Goal: Task Accomplishment & Management: Use online tool/utility

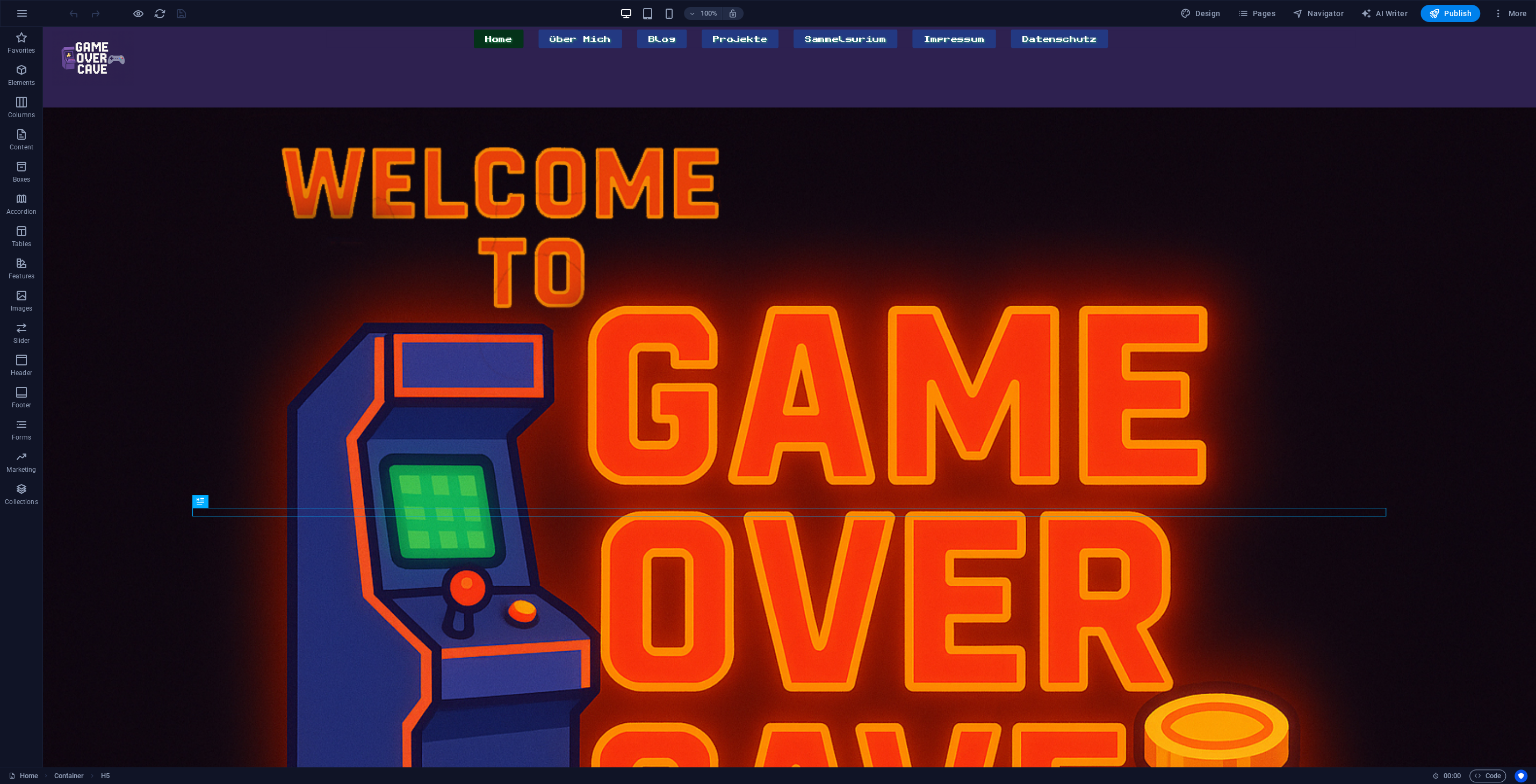
scroll to position [518, 0]
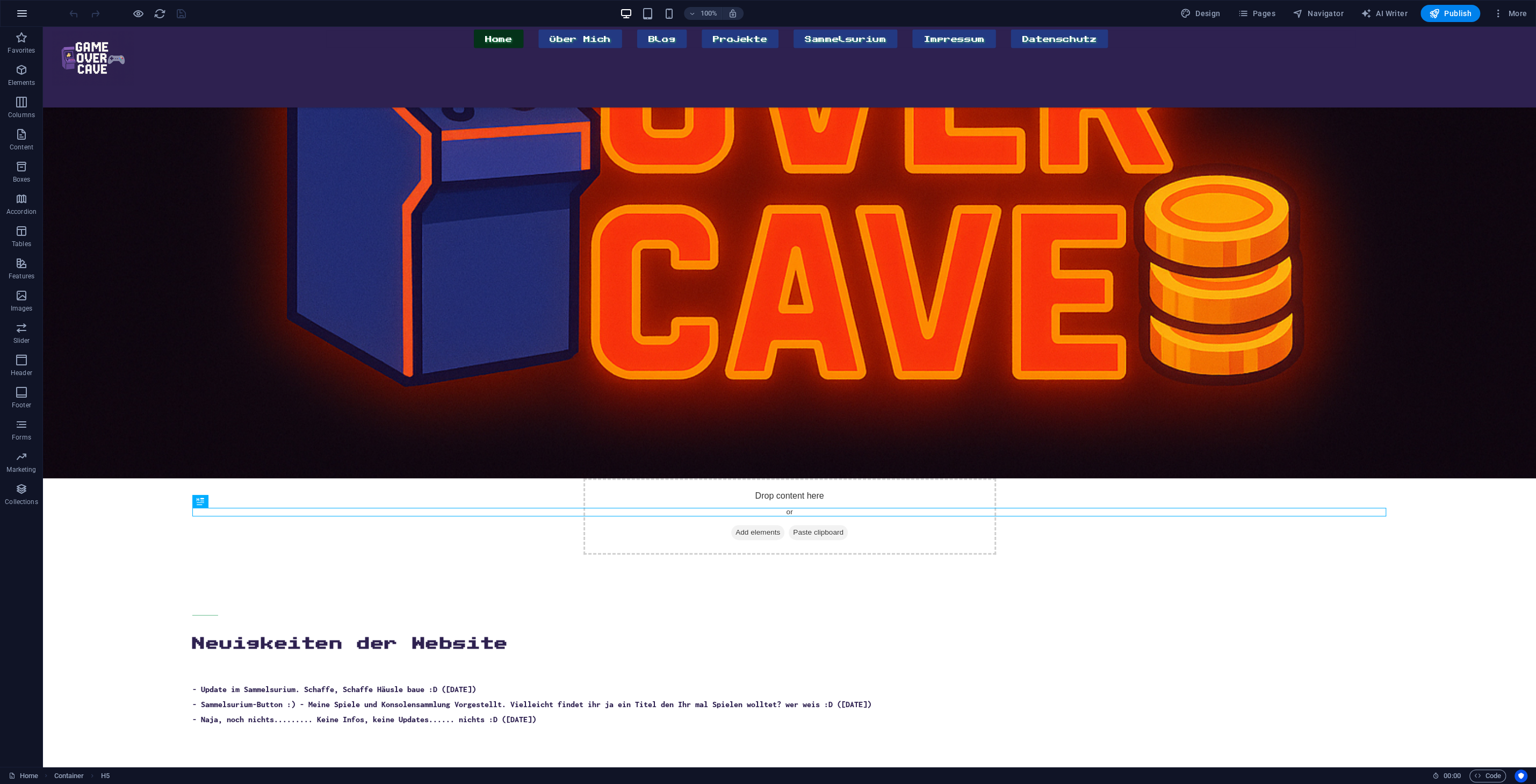
click at [22, 11] on icon "button" at bounding box center [22, 14] width 13 height 13
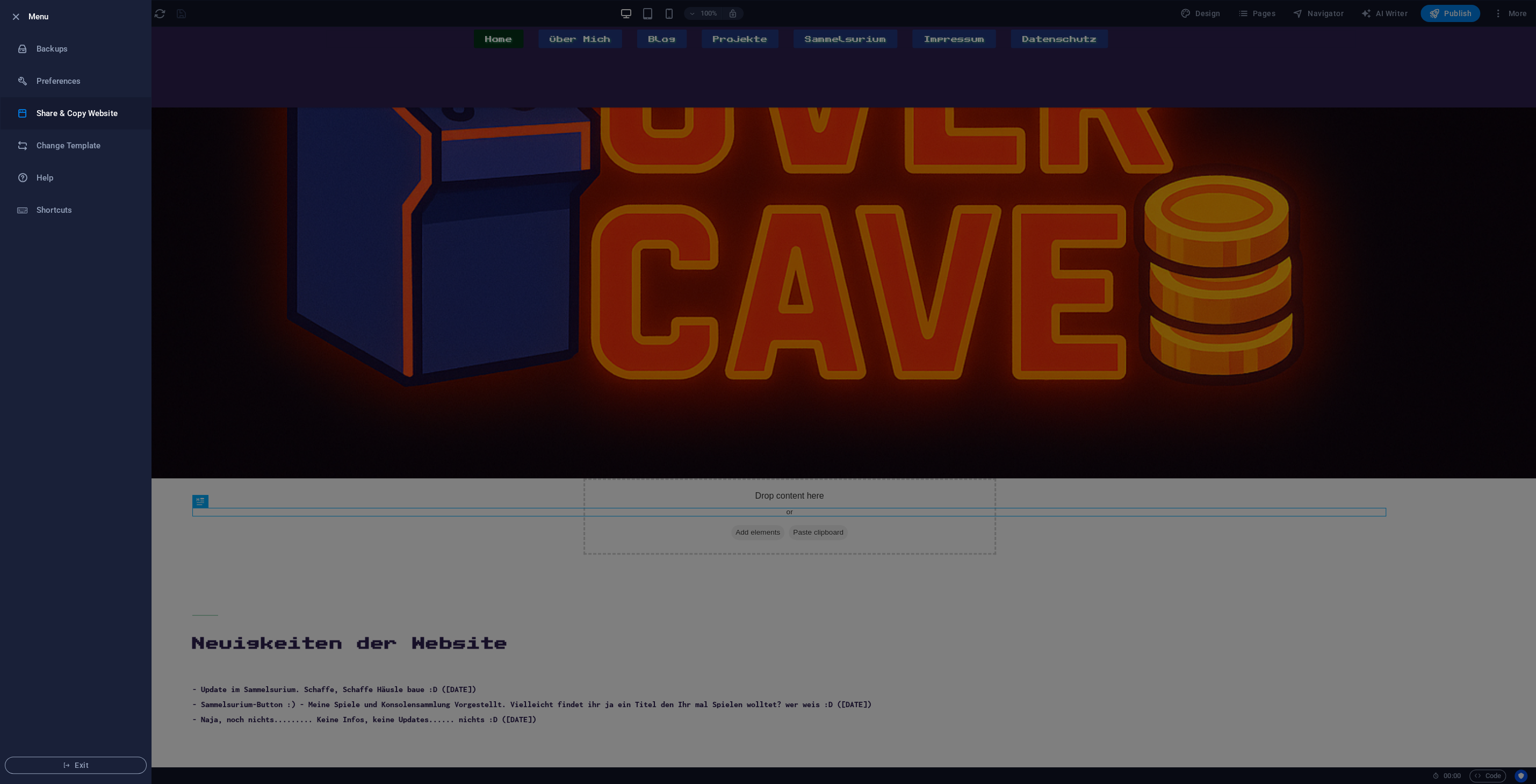
click at [70, 114] on h6 "Share & Copy Website" at bounding box center [86, 113] width 100 height 13
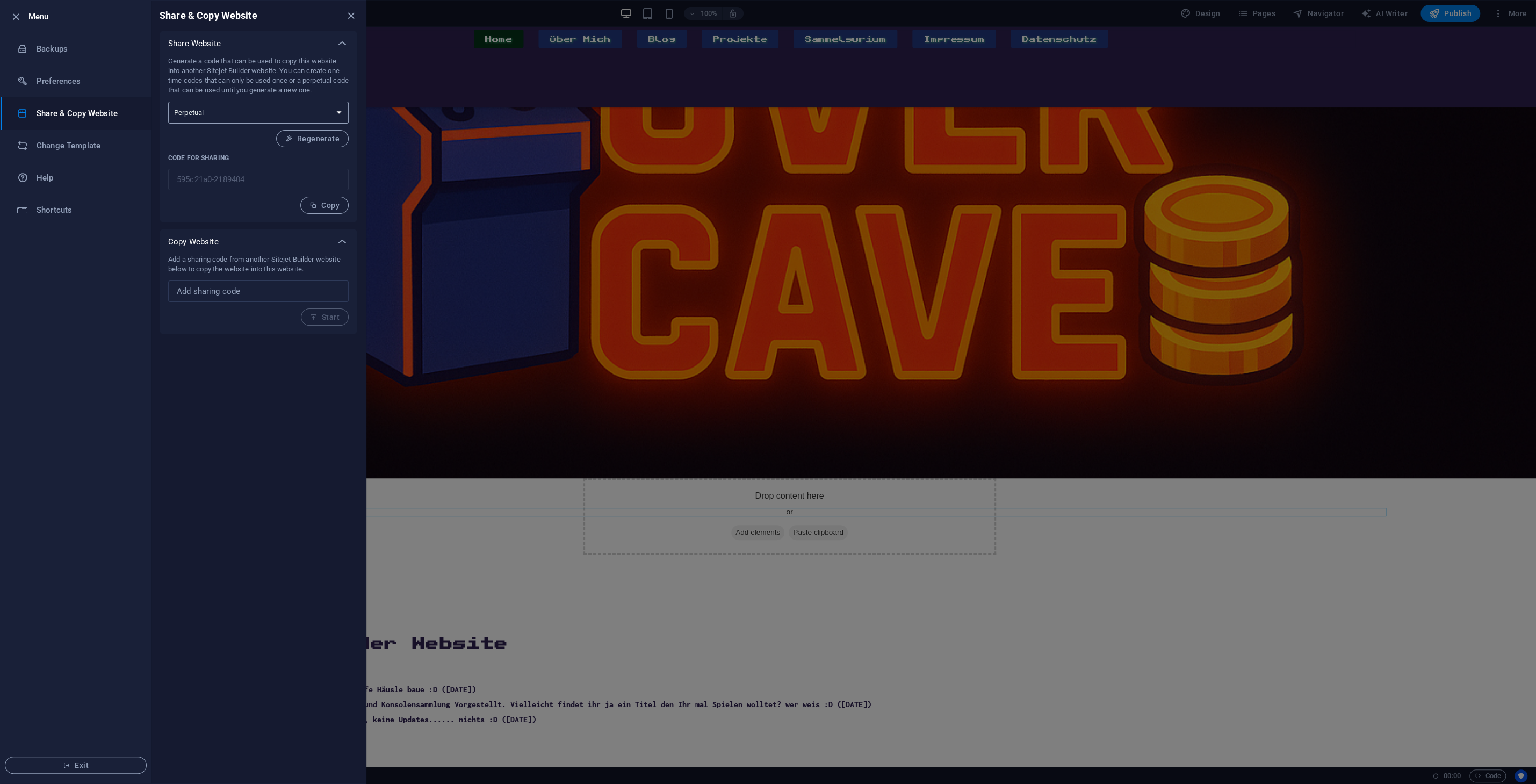
click at [168, 101] on select "One-time Perpetual" at bounding box center [258, 112] width 181 height 22
click at [214, 113] on select "One-time Perpetual" at bounding box center [258, 112] width 181 height 22
click at [63, 84] on h6 "Preferences" at bounding box center [86, 81] width 100 height 13
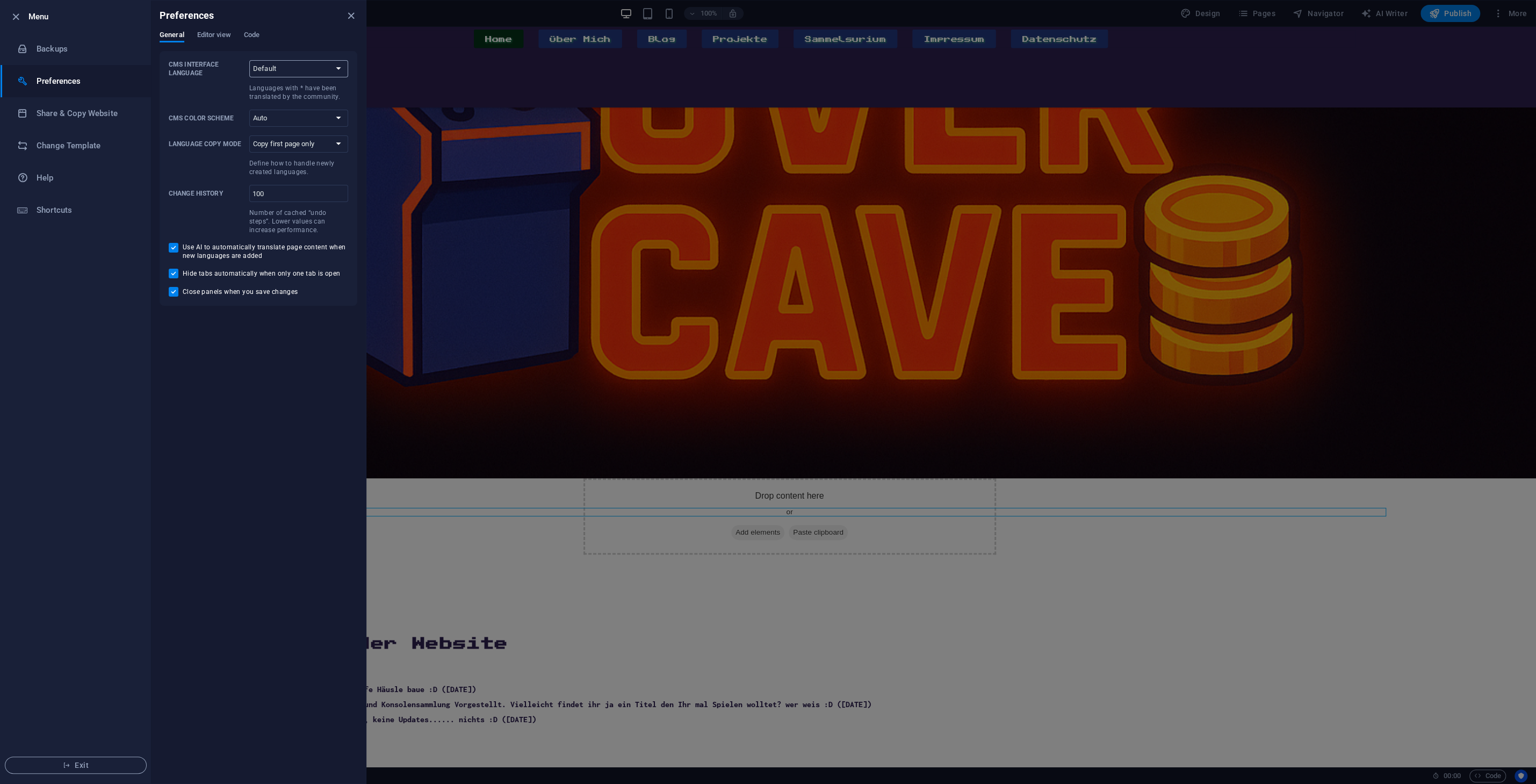
click at [249, 60] on select "Default Deutsch English Español Suomi* Français Magyar Italiano Nederlands Pols…" at bounding box center [299, 69] width 99 height 17
select select "de"
click option "Deutsch" at bounding box center [0, 0] width 0 height 0
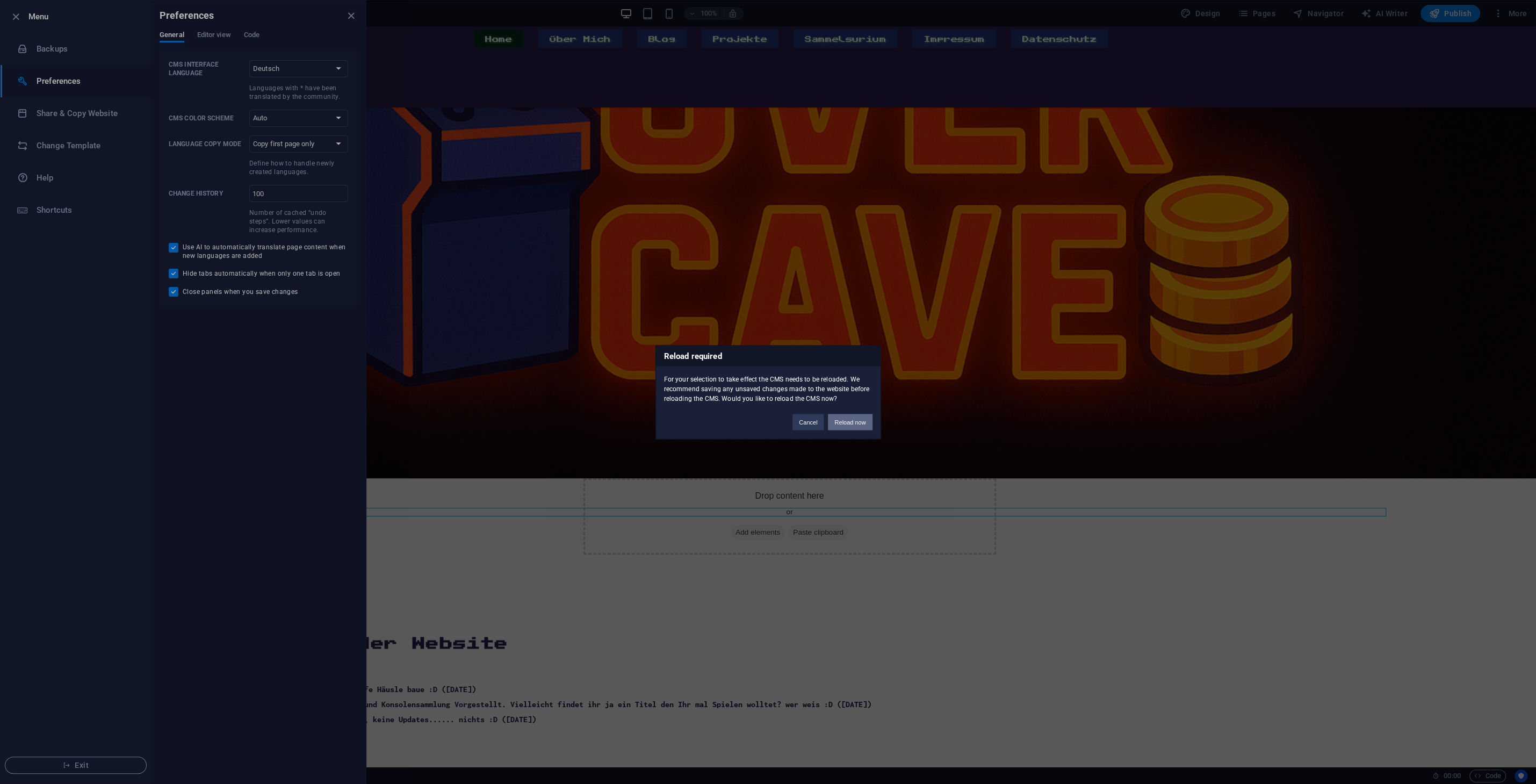
click at [854, 426] on button "Reload now" at bounding box center [850, 422] width 44 height 16
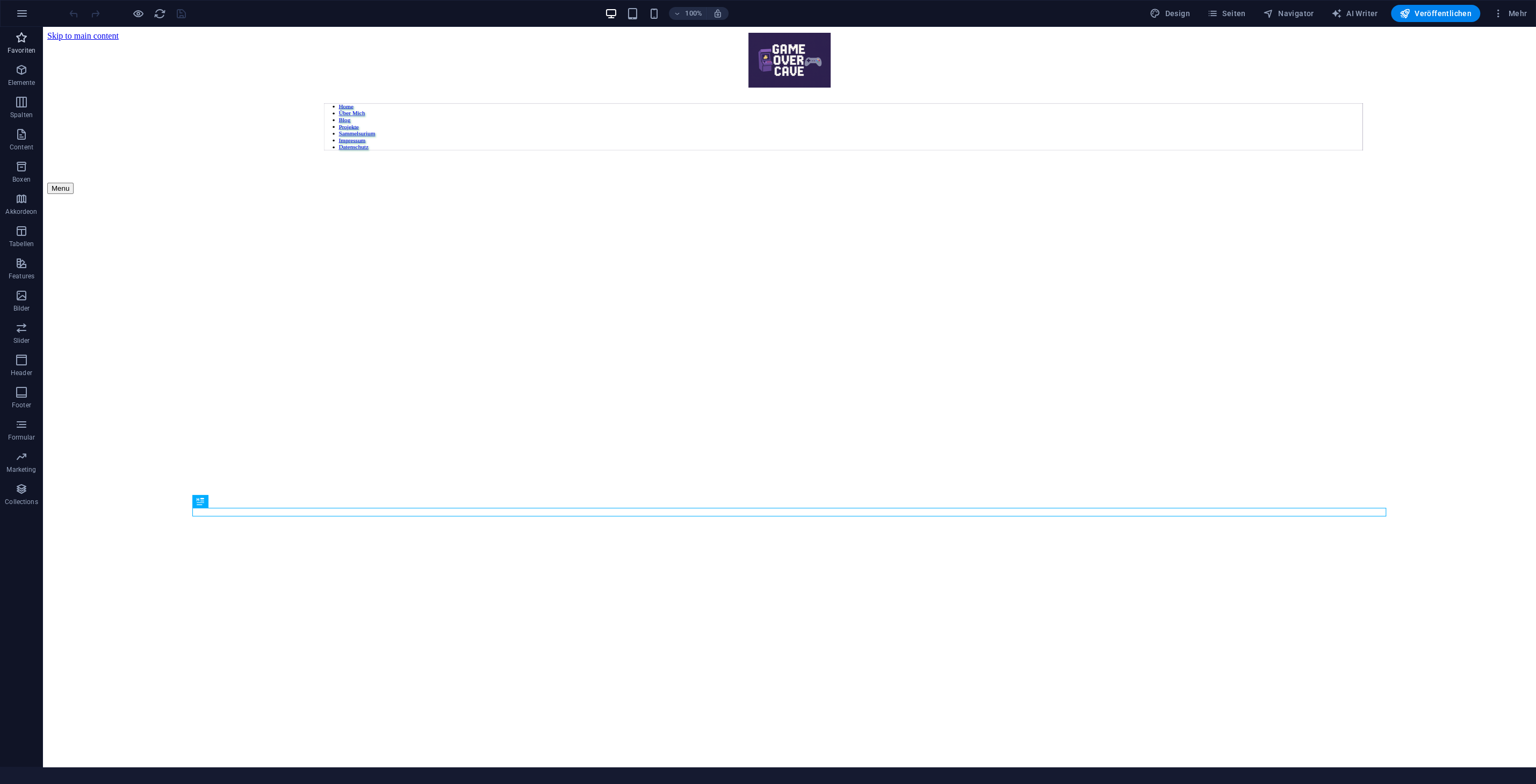
scroll to position [518, 0]
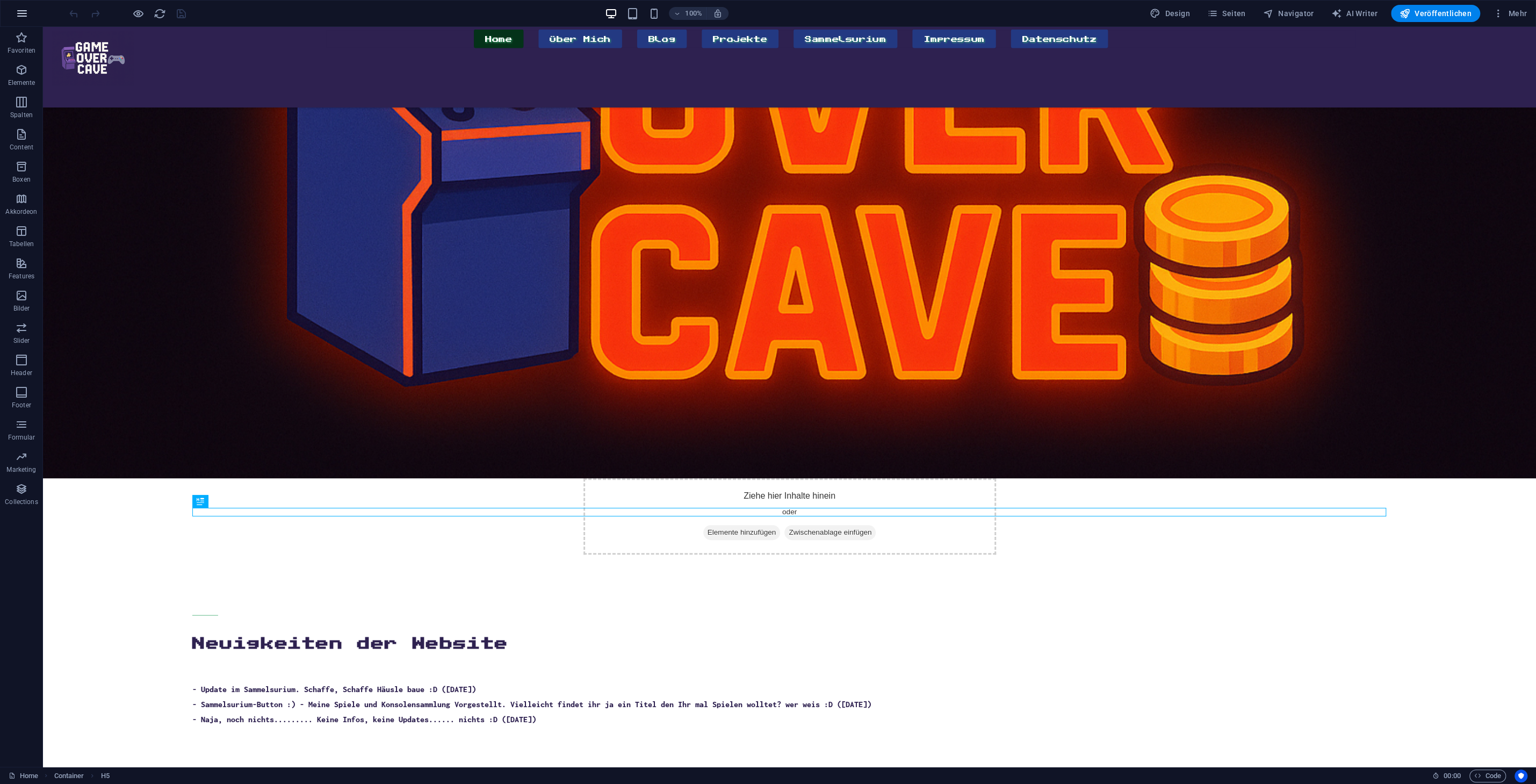
click at [28, 14] on icon "button" at bounding box center [22, 14] width 13 height 13
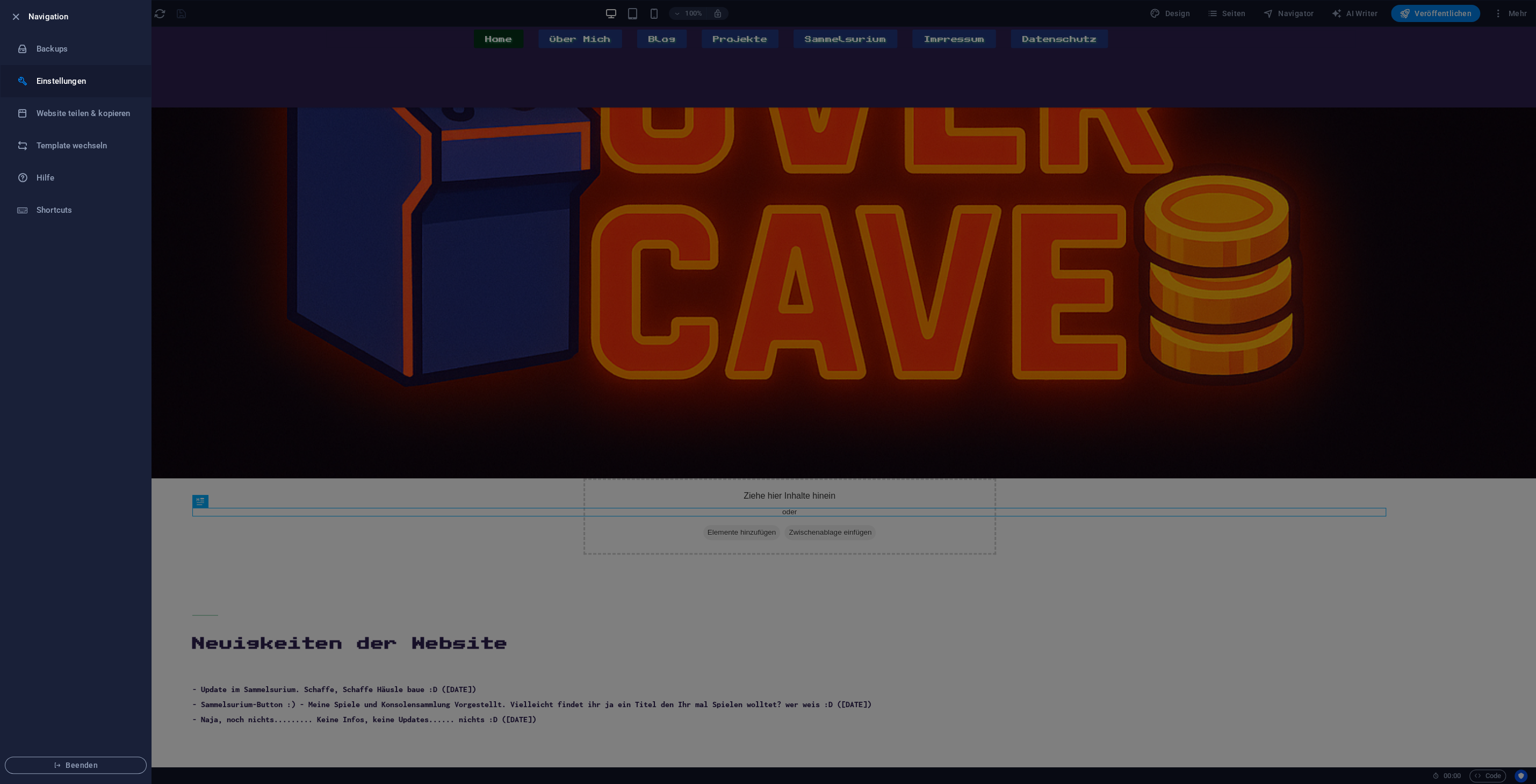
click at [73, 79] on h6 "Einstellungen" at bounding box center [86, 81] width 100 height 13
select select "de"
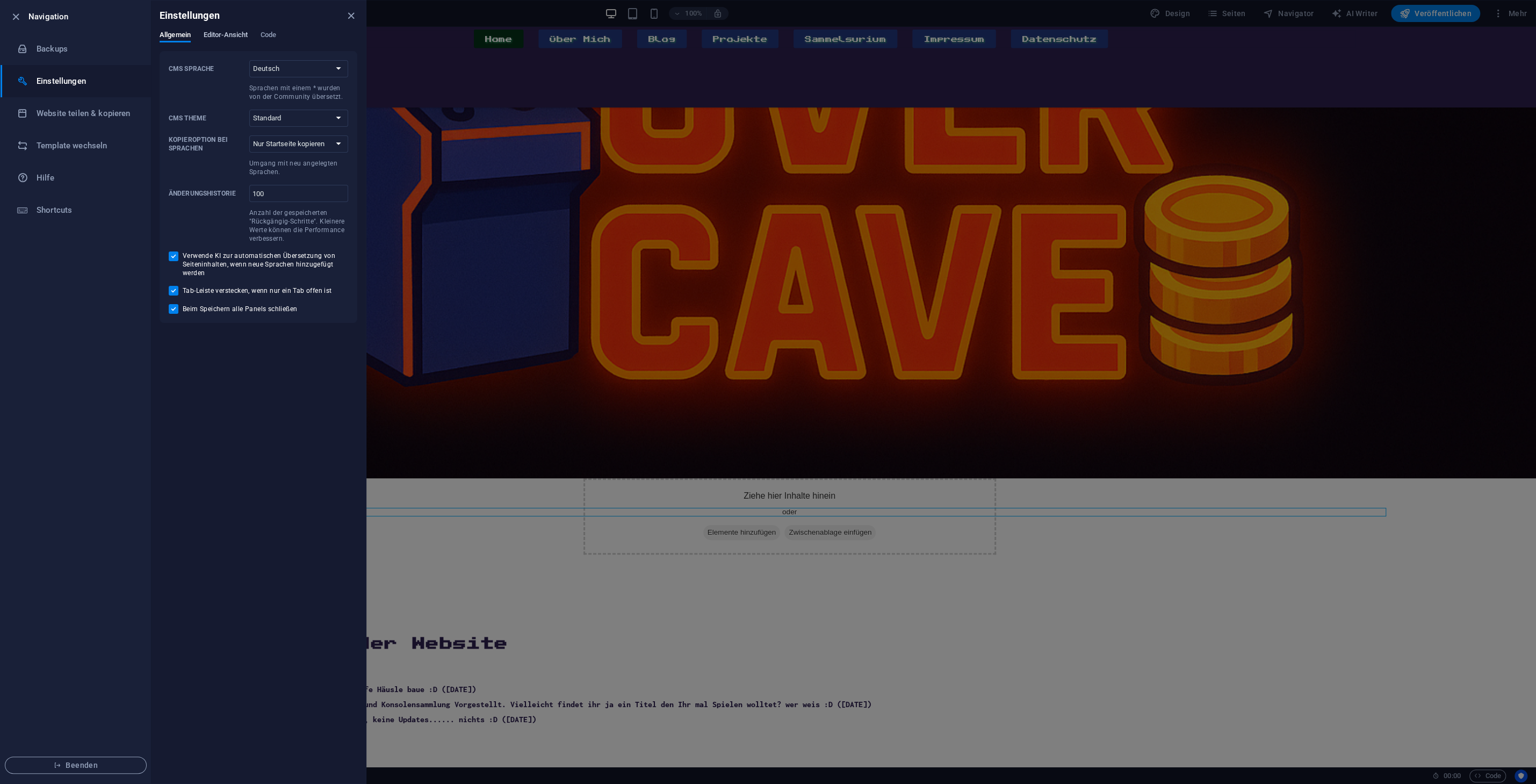
click at [227, 36] on span "Editor-Ansicht" at bounding box center [225, 36] width 44 height 15
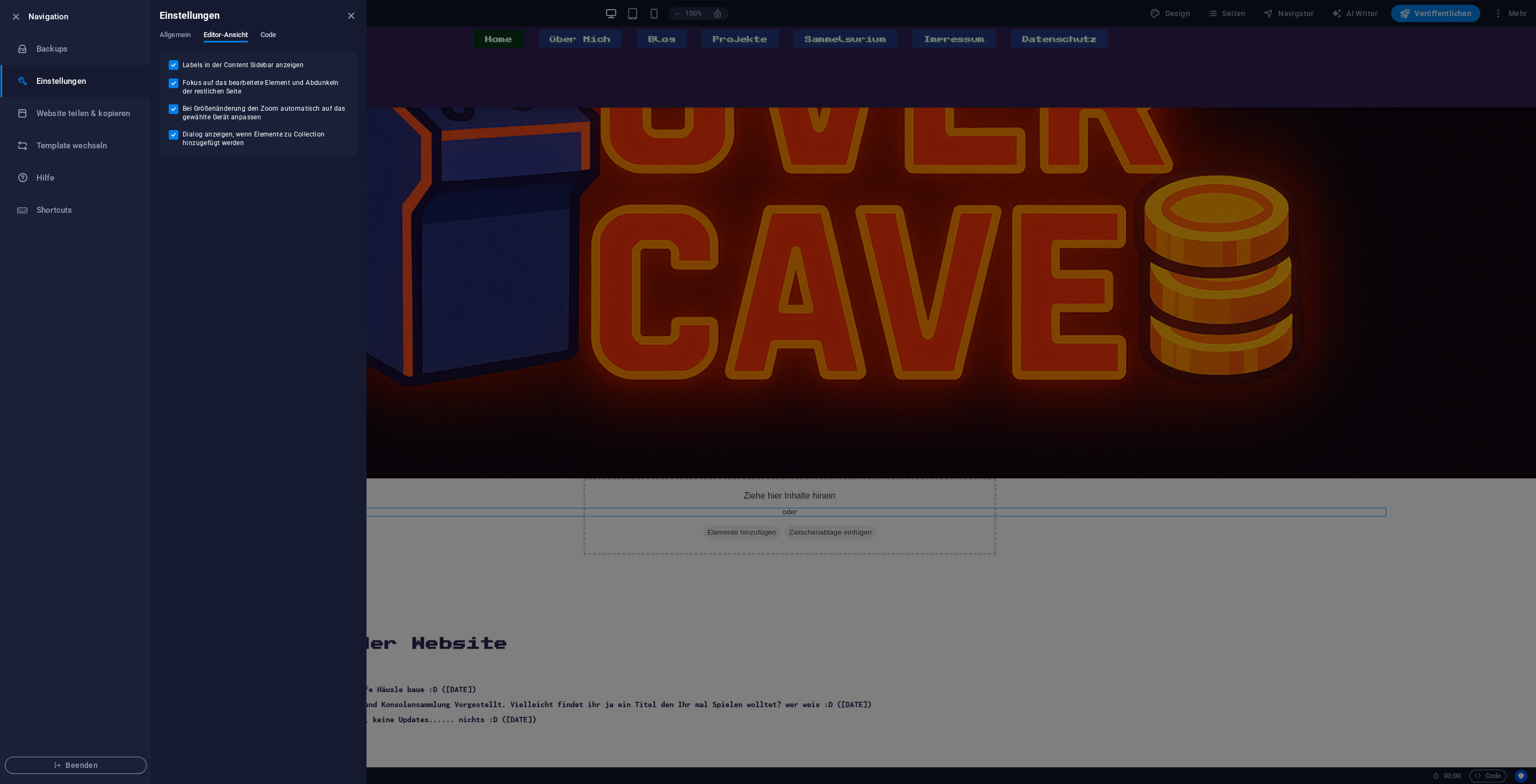
click at [274, 34] on span "Code" at bounding box center [268, 36] width 16 height 15
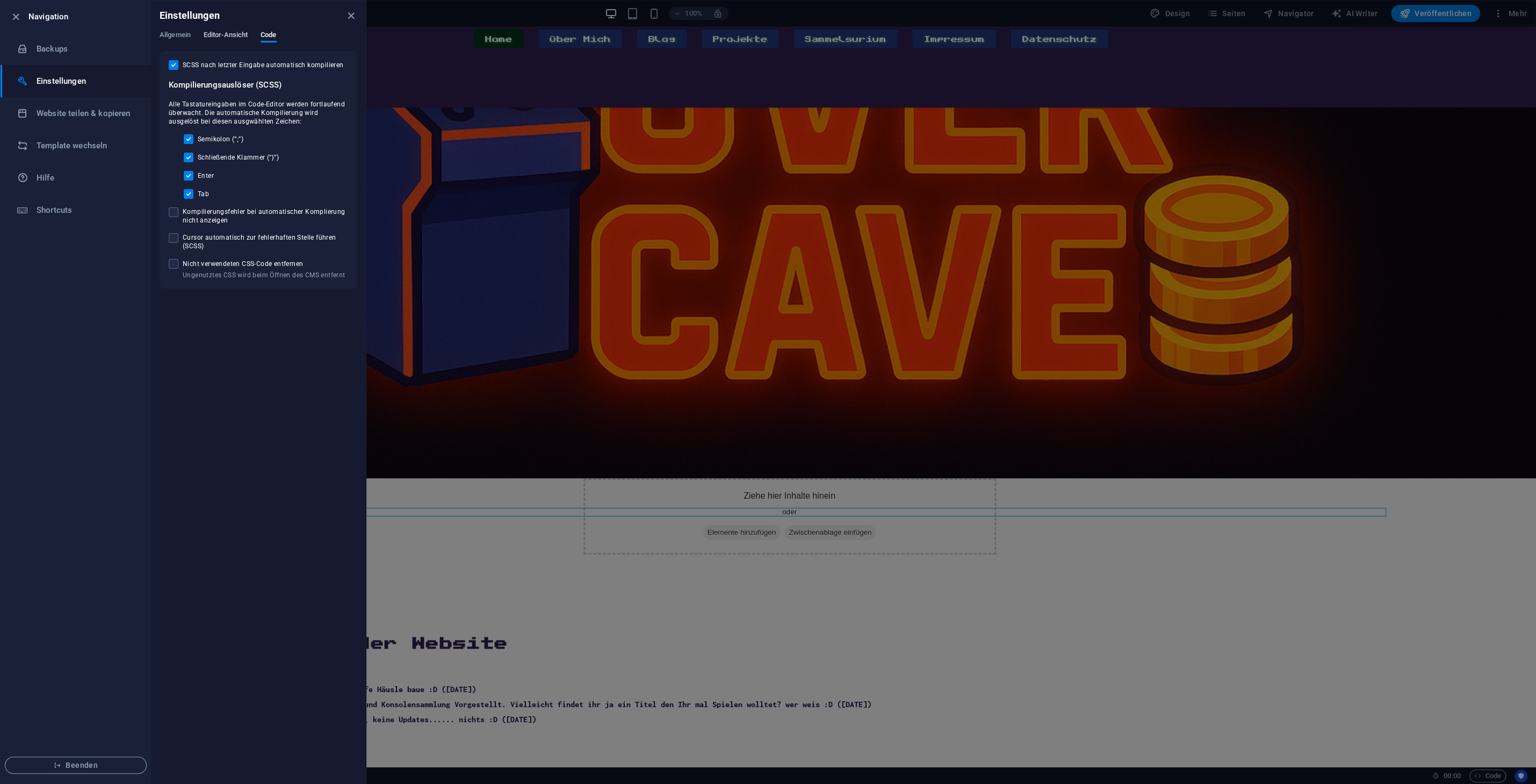
click at [232, 32] on span "Editor-Ansicht" at bounding box center [225, 36] width 44 height 15
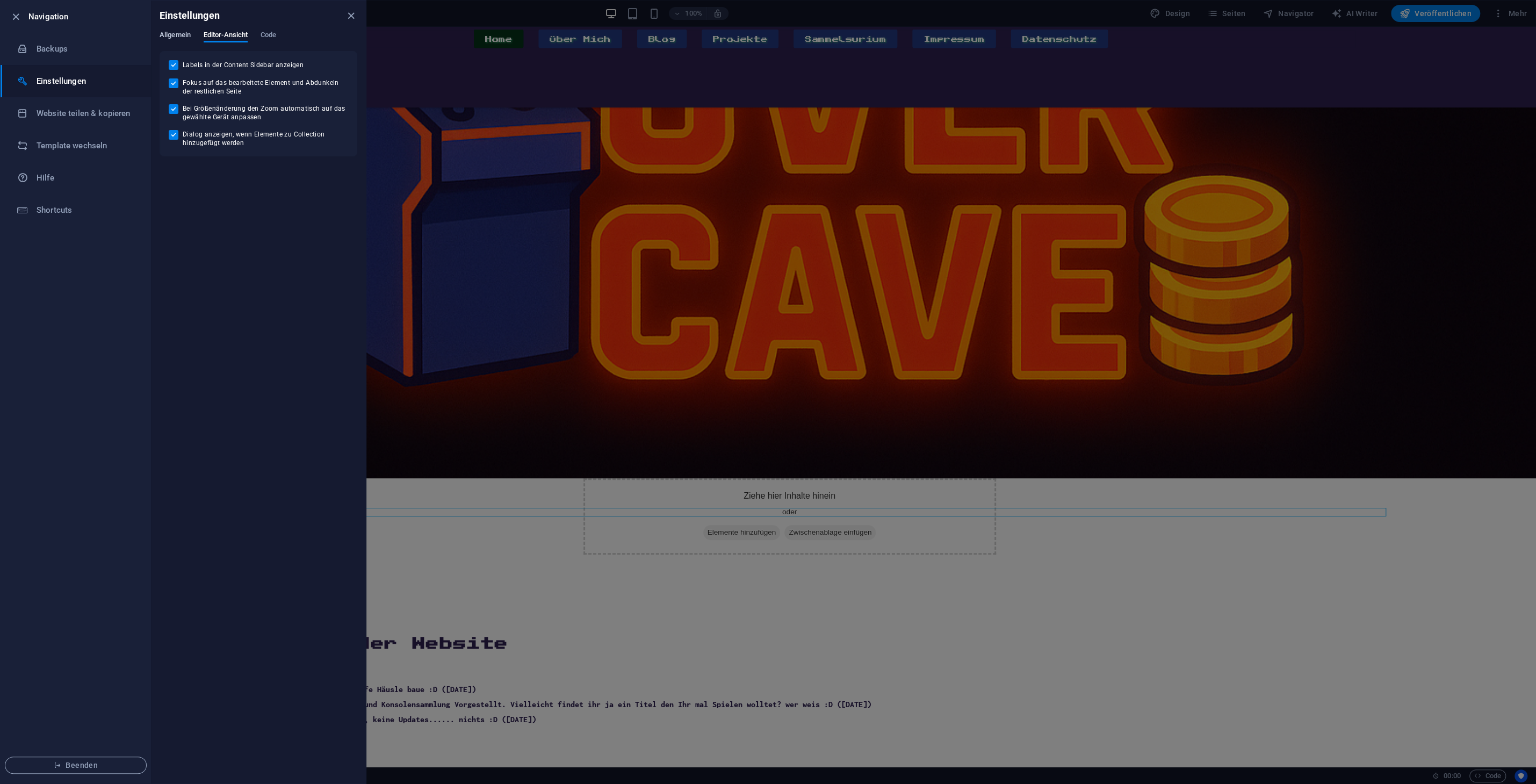
click at [171, 36] on span "Allgemein" at bounding box center [175, 36] width 31 height 15
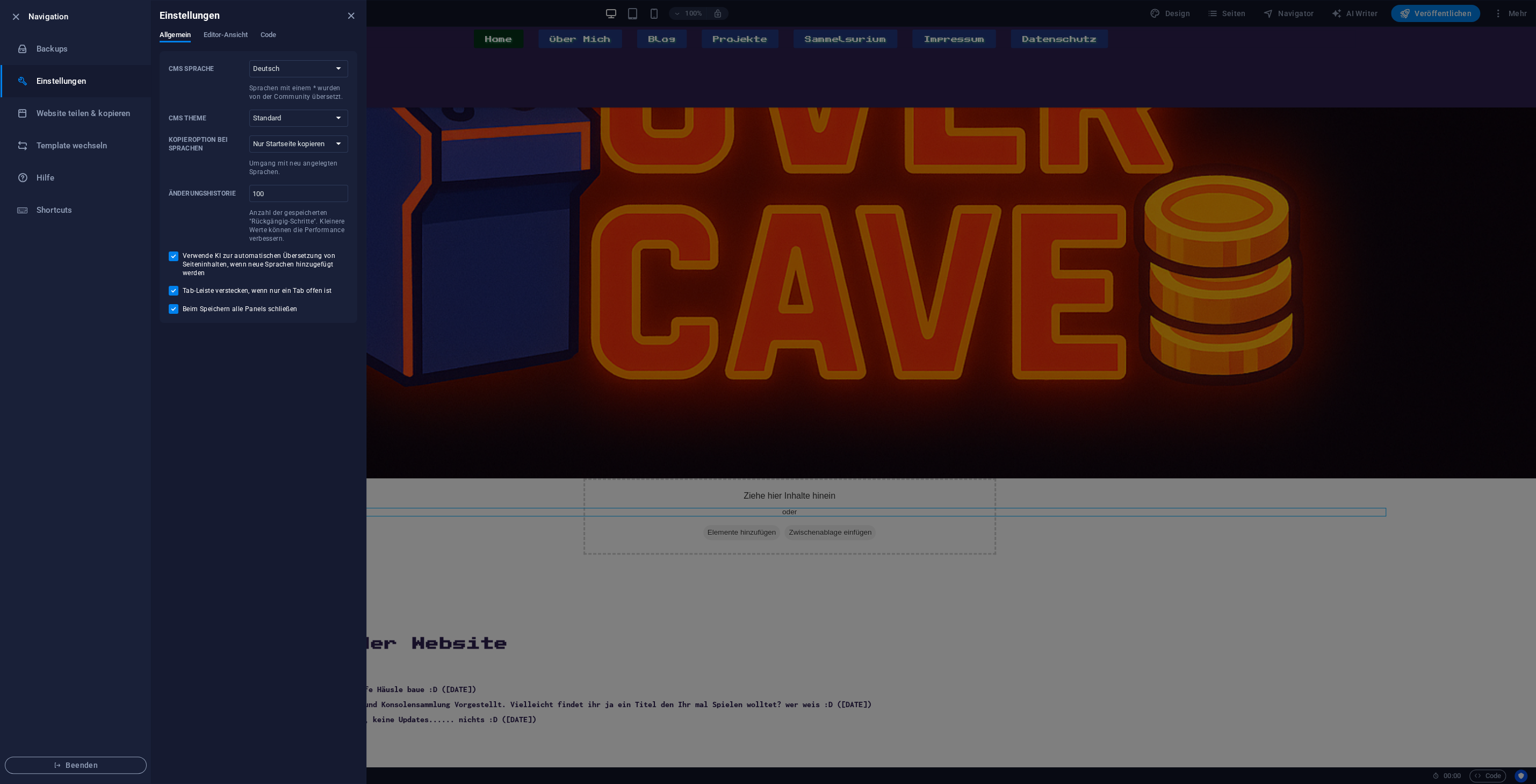
click at [73, 324] on ul "Navigation Backups Einstellungen Website teilen & kopieren Template wechseln Hi…" at bounding box center [76, 392] width 150 height 783
click at [95, 120] on li "Website teilen & kopieren" at bounding box center [76, 113] width 150 height 32
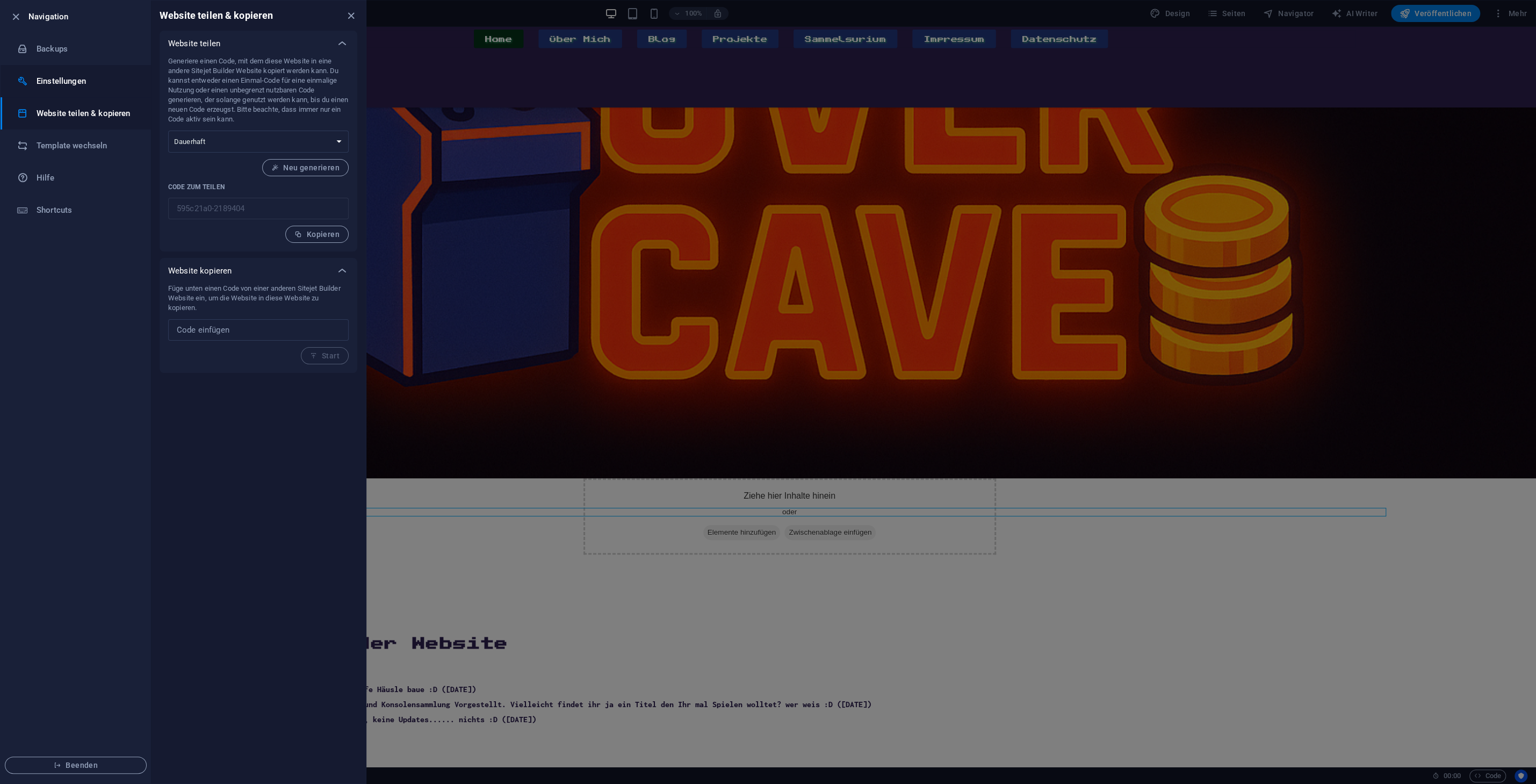
click at [91, 92] on li "Einstellungen" at bounding box center [76, 81] width 150 height 32
select select "de"
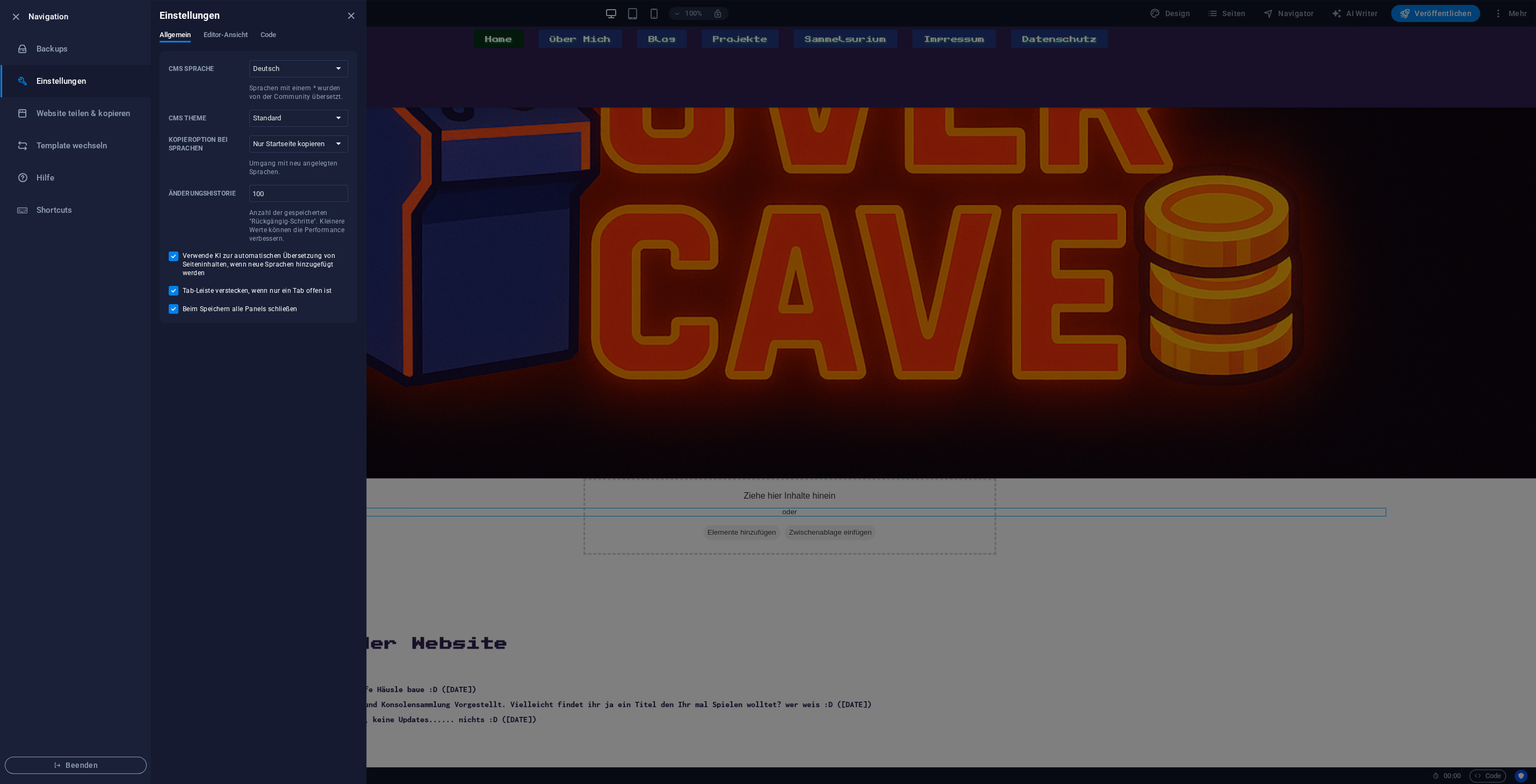
click at [274, 30] on div "Einstellungen" at bounding box center [258, 16] width 215 height 30
drag, startPoint x: 203, startPoint y: 35, endPoint x: 222, endPoint y: 33, distance: 19.1
click at [203, 35] on div "Allgemein Editor-Ansicht Code" at bounding box center [259, 41] width 198 height 20
click at [231, 33] on span "Editor-Ansicht" at bounding box center [225, 36] width 44 height 15
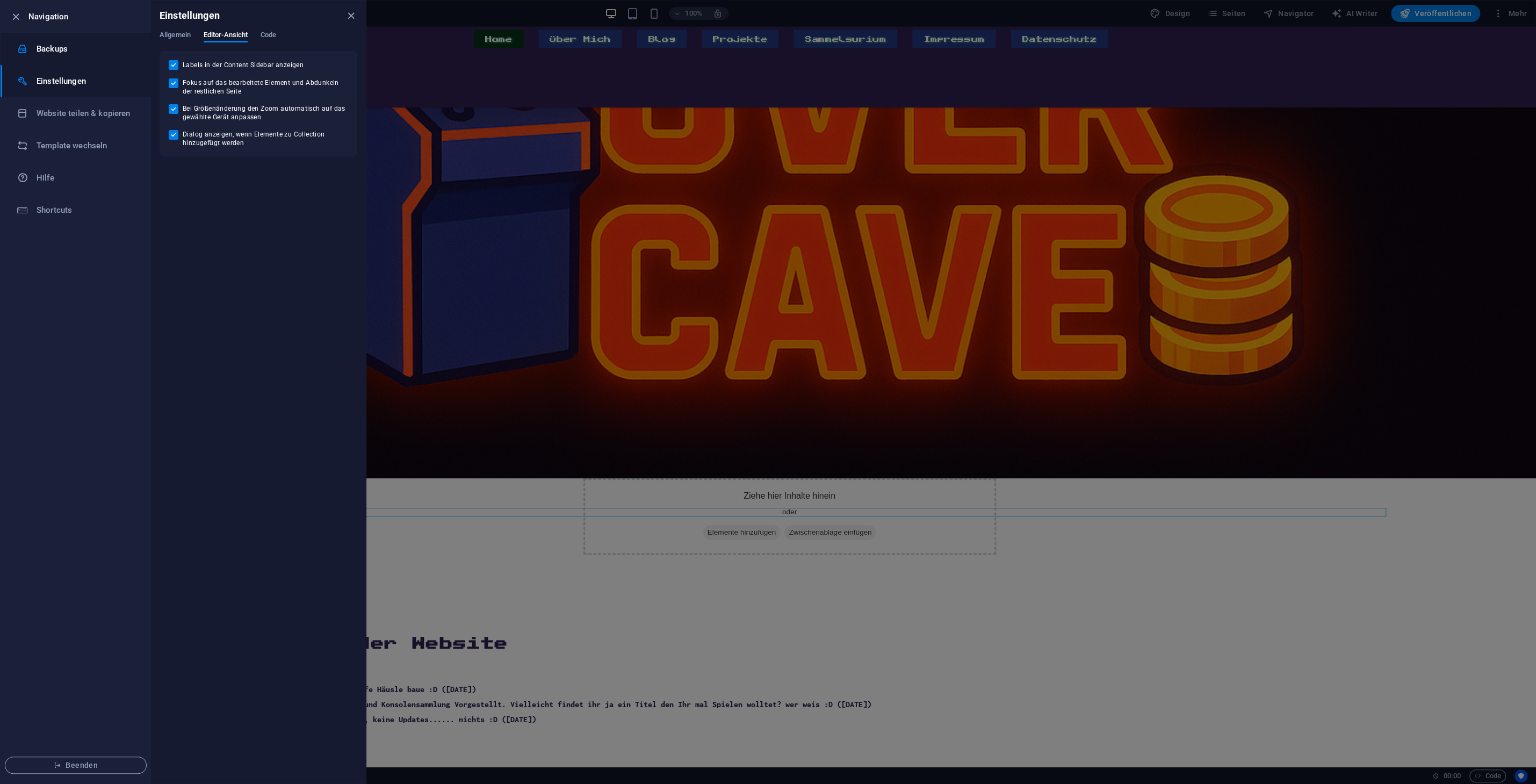
click at [80, 55] on h6 "Backups" at bounding box center [86, 49] width 100 height 13
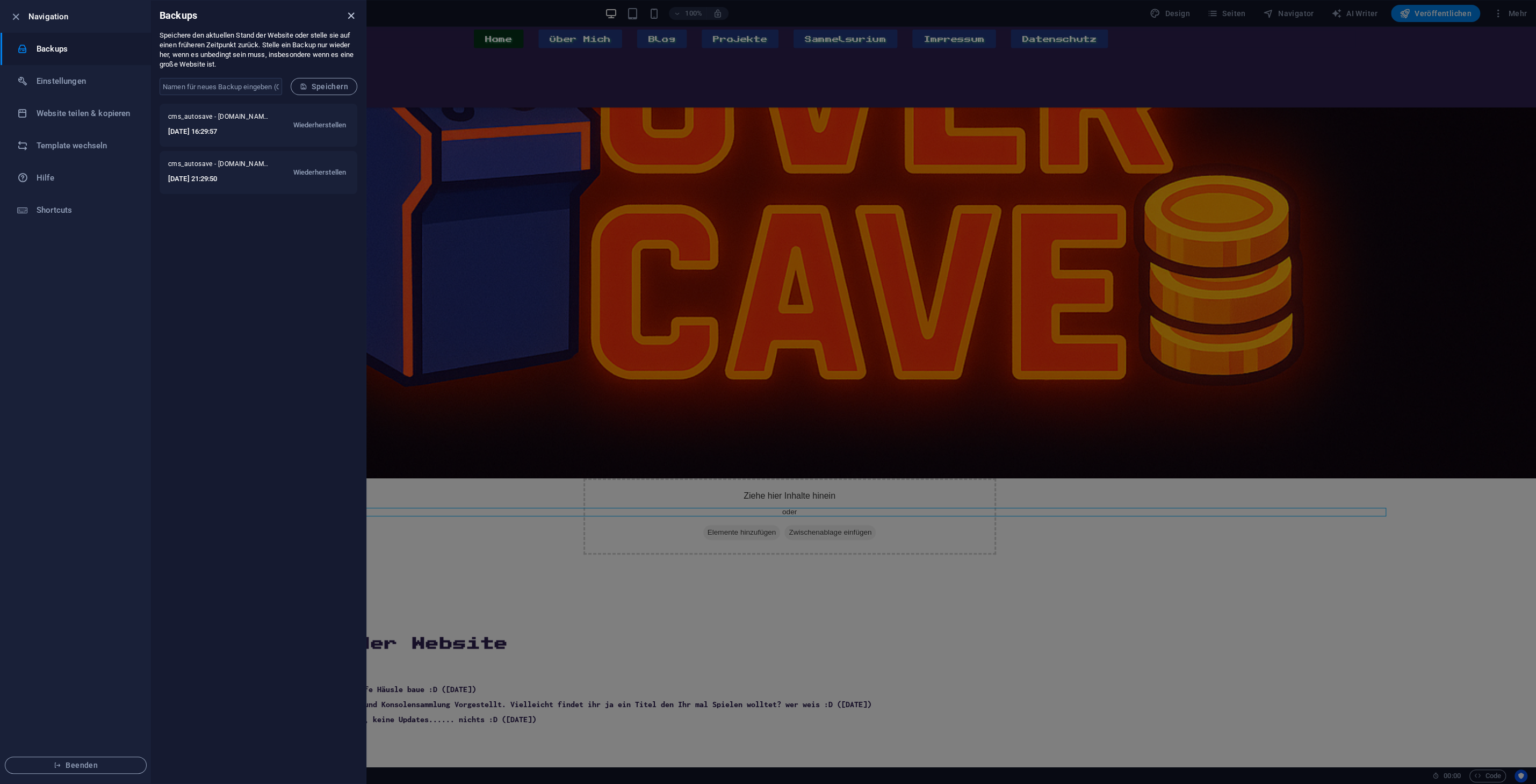
click at [351, 19] on icon "close" at bounding box center [351, 16] width 13 height 13
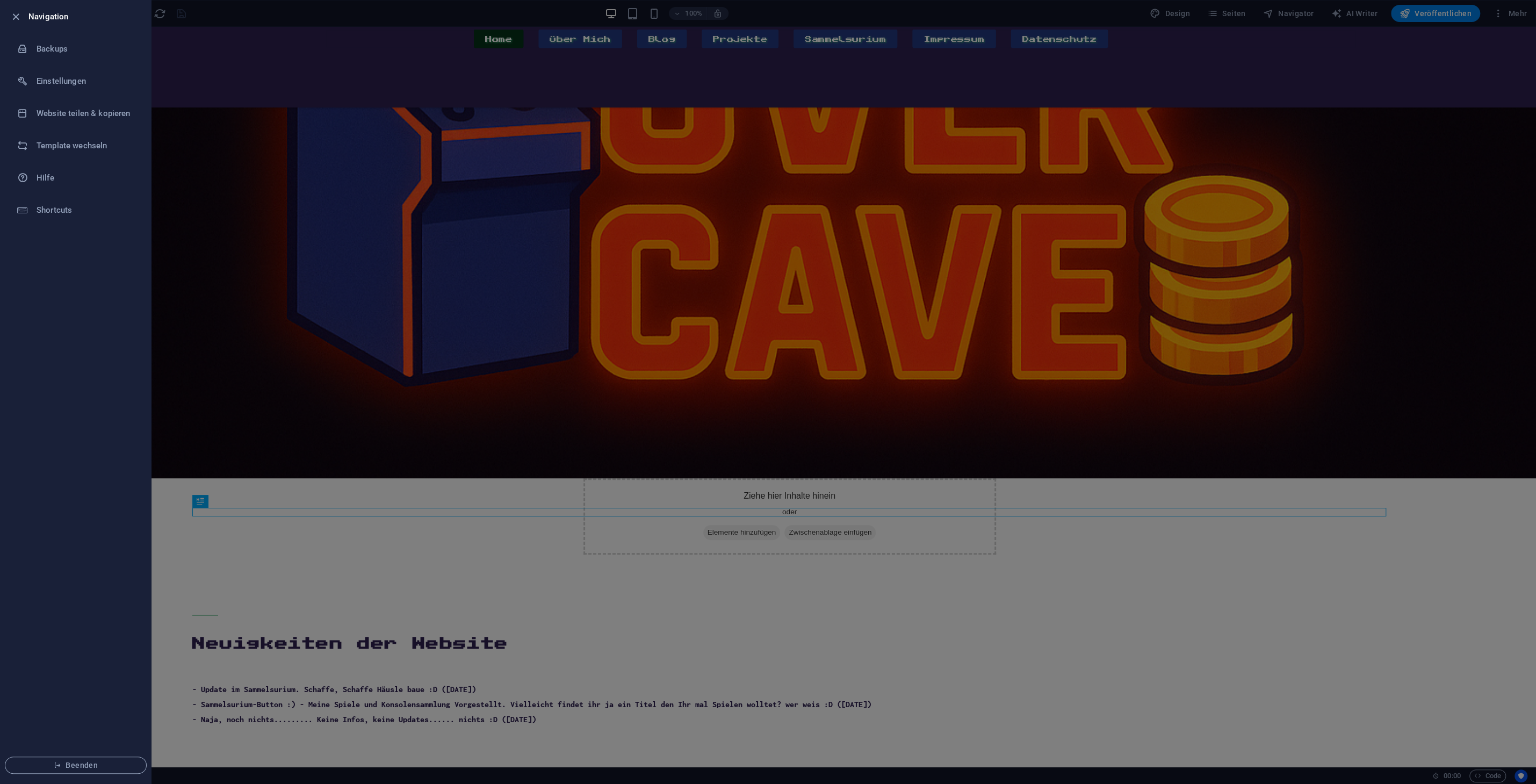
click at [946, 60] on div at bounding box center [768, 392] width 1536 height 784
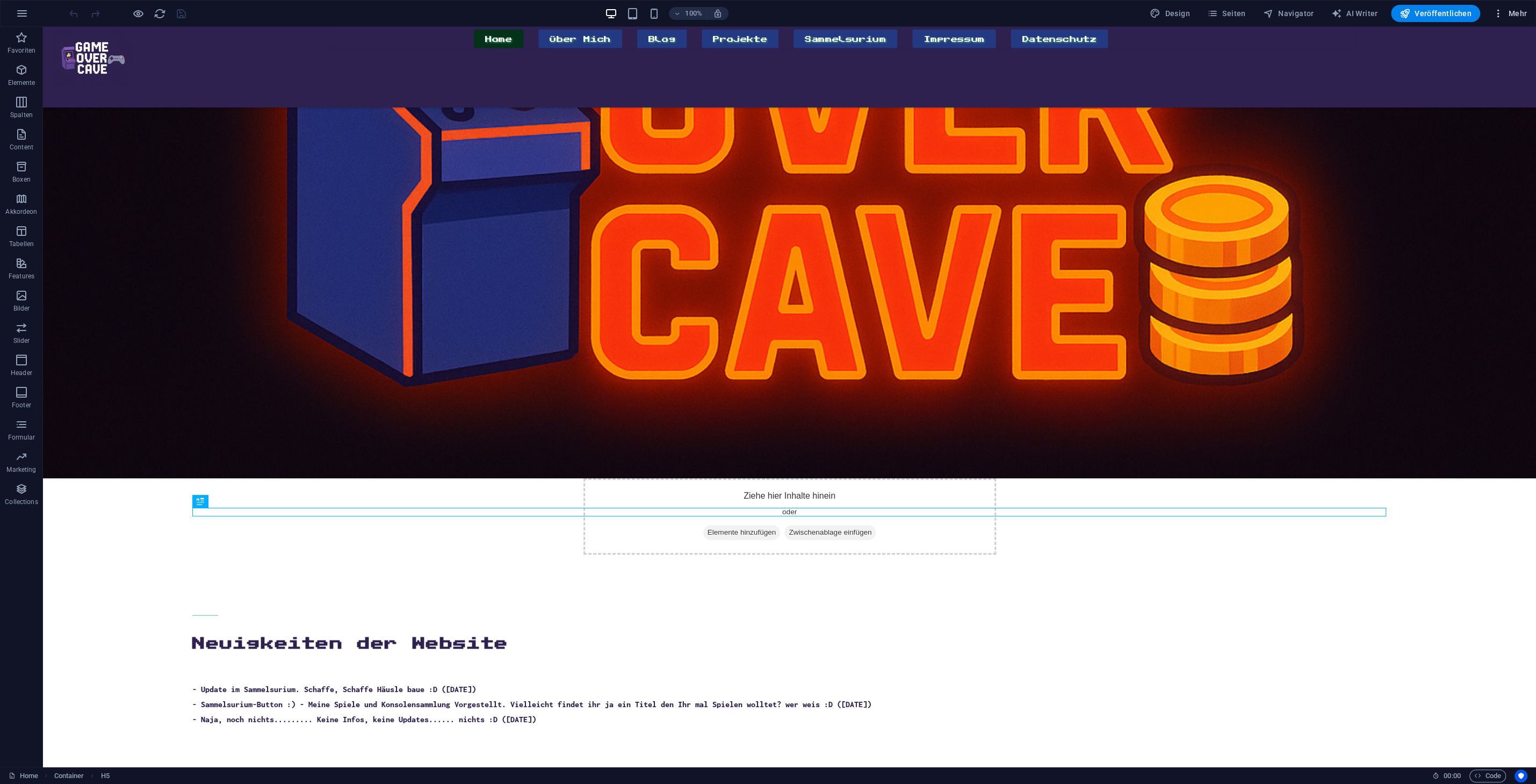
click at [1504, 12] on span "Mehr" at bounding box center [1510, 14] width 34 height 11
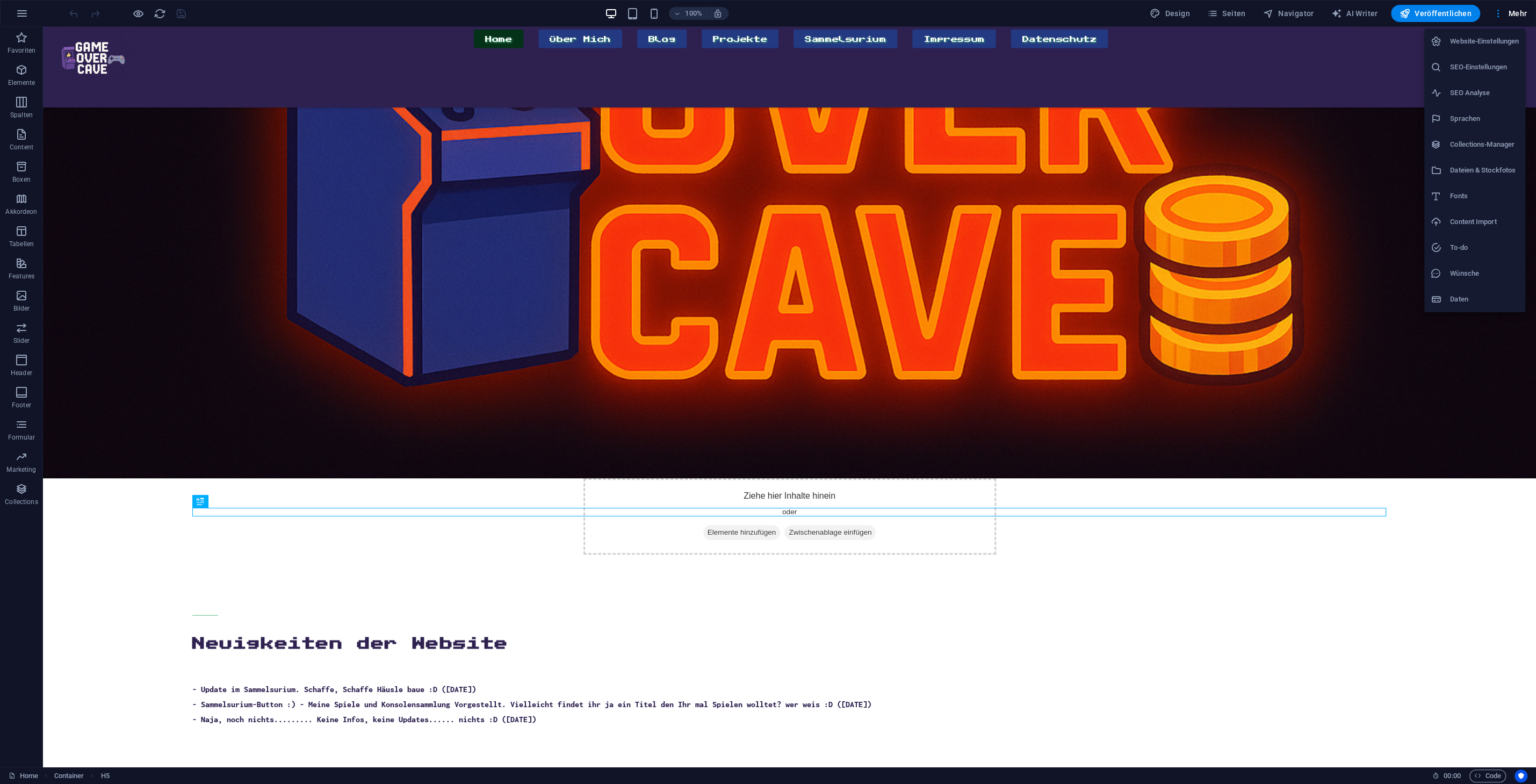
click at [1474, 299] on h6 "Daten" at bounding box center [1484, 299] width 69 height 13
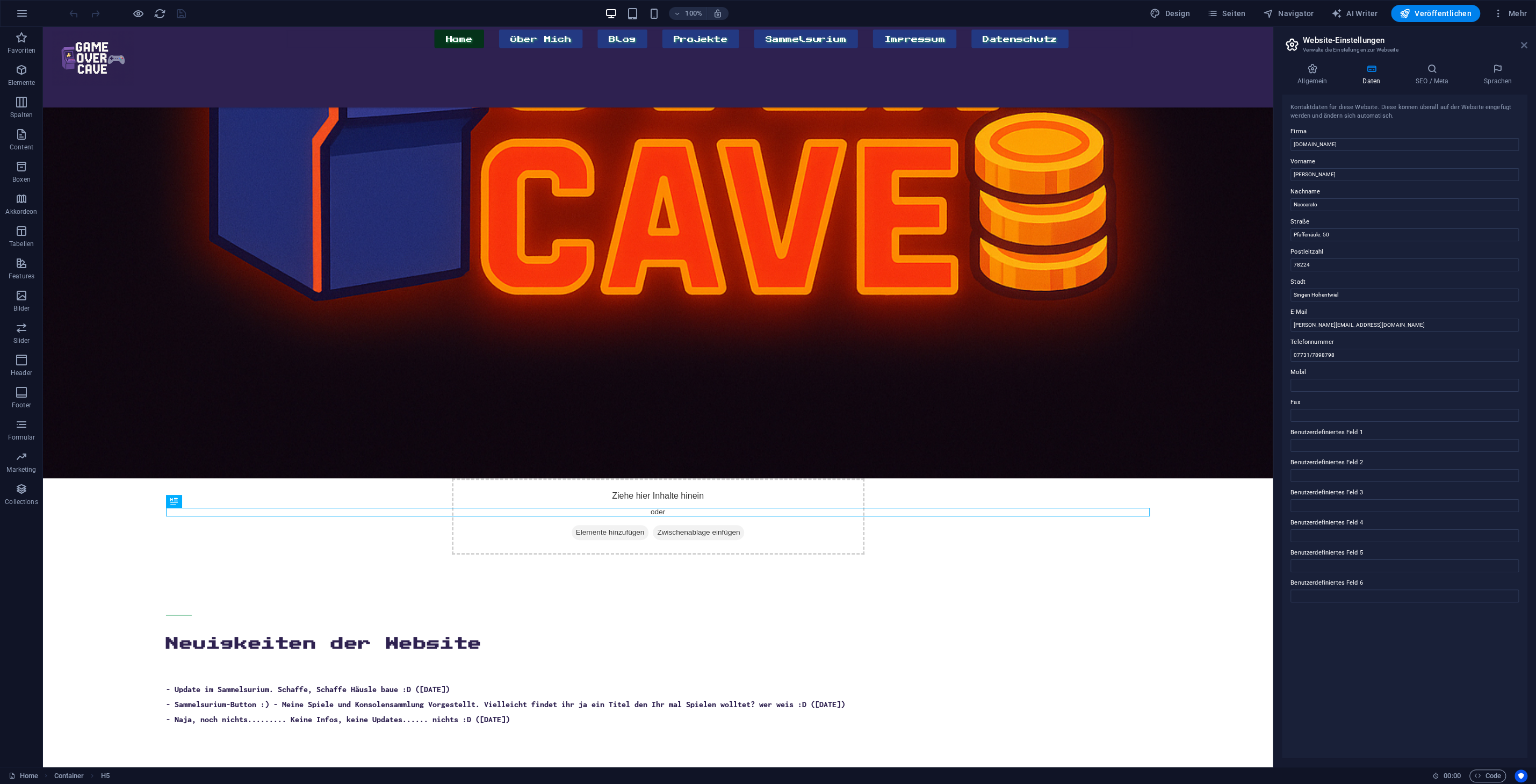
click at [1524, 46] on icon at bounding box center [1524, 45] width 7 height 8
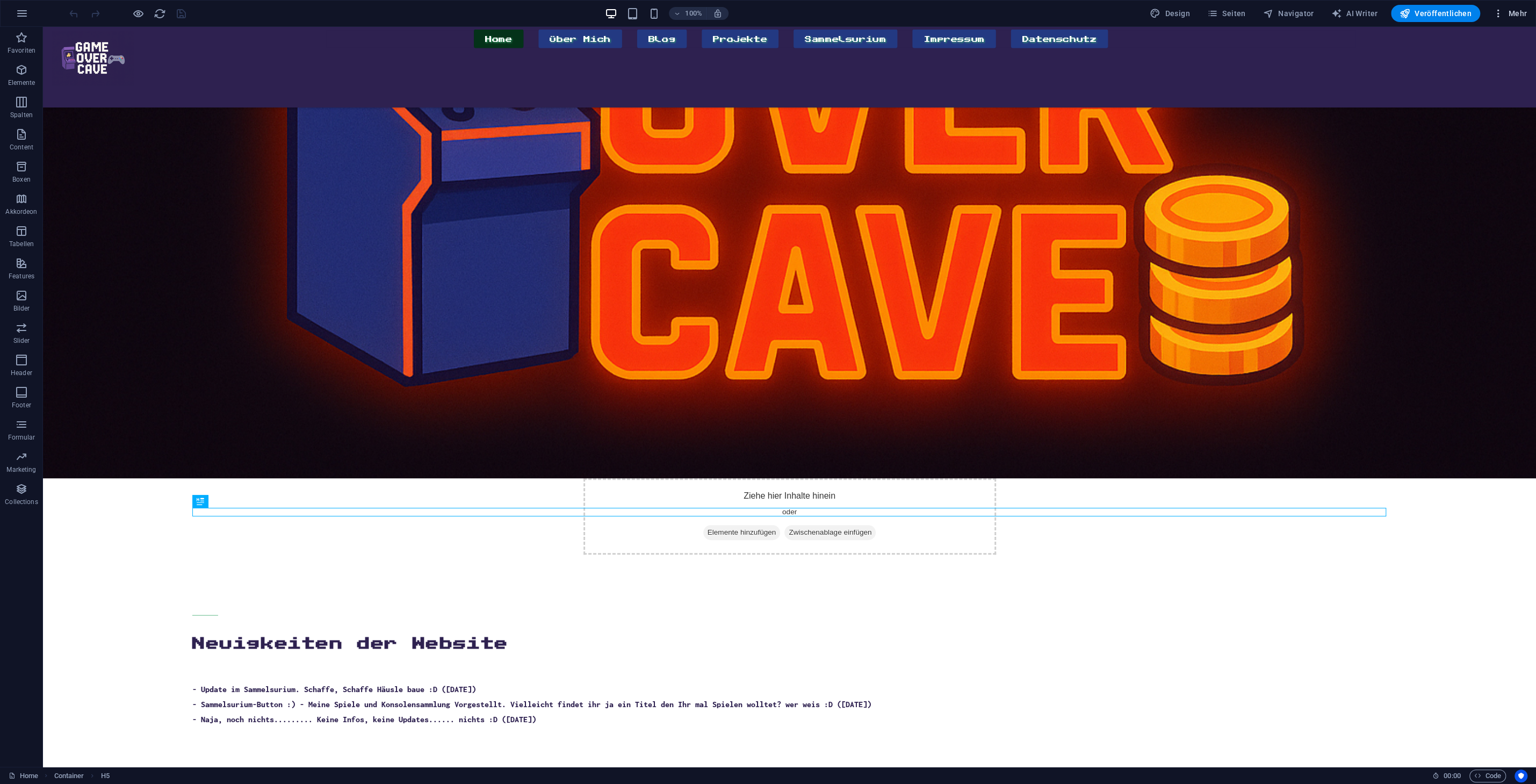
click at [1526, 14] on span "Mehr" at bounding box center [1510, 14] width 34 height 11
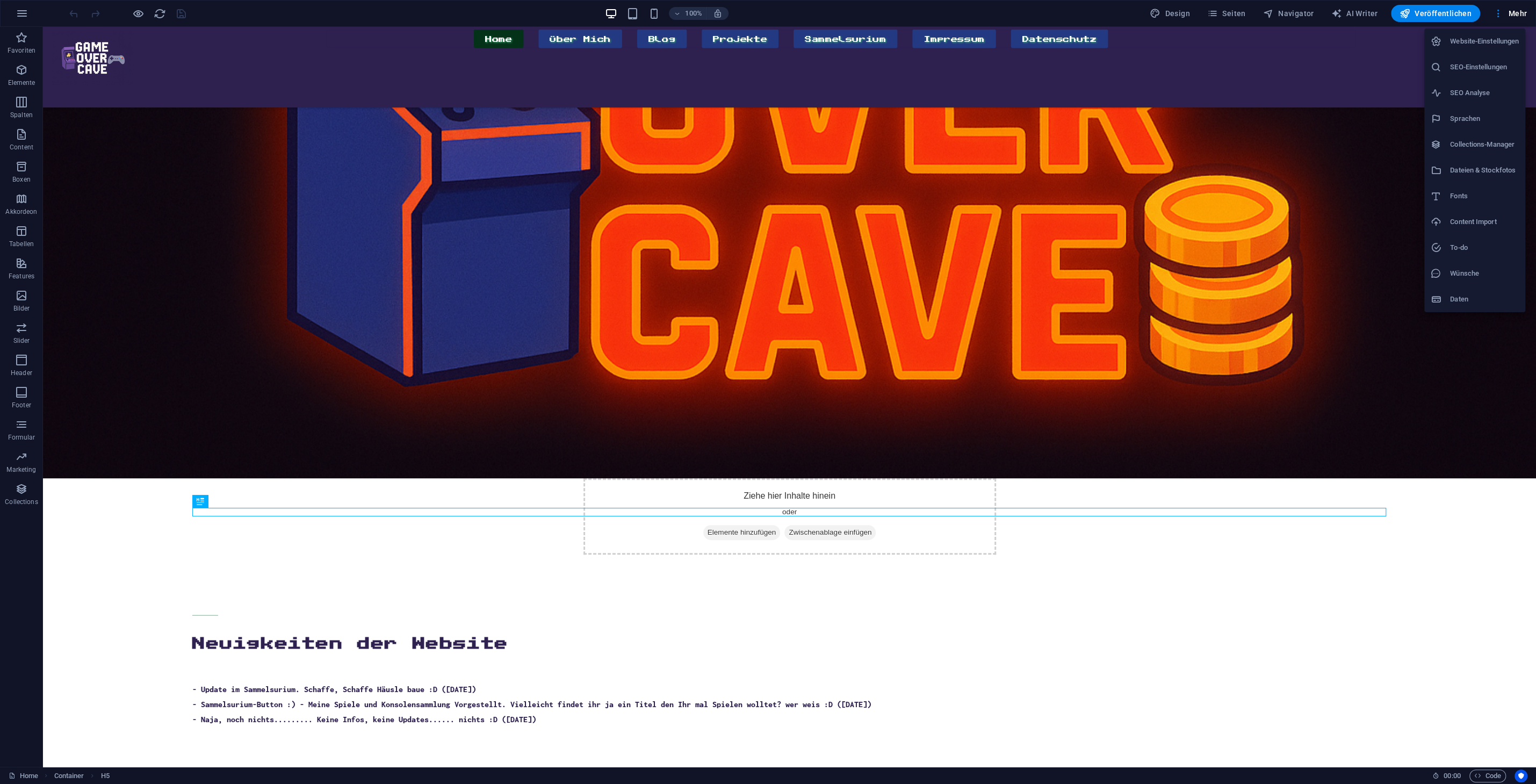
click at [1509, 32] on li "Website-Einstellungen" at bounding box center [1475, 41] width 101 height 26
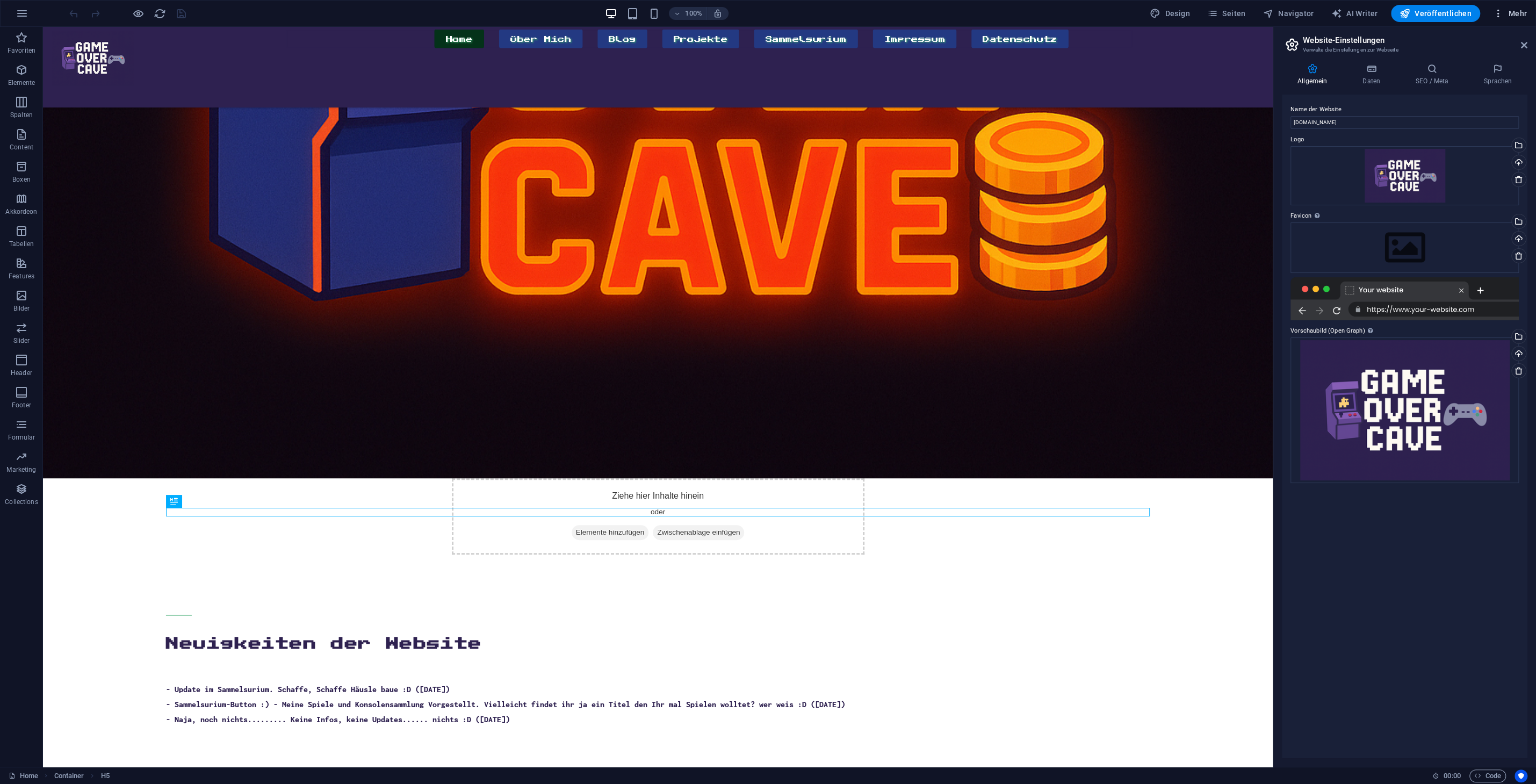
click at [1526, 10] on span "Mehr" at bounding box center [1510, 14] width 34 height 11
click at [1522, 17] on div at bounding box center [768, 392] width 1536 height 784
click at [1525, 45] on icon at bounding box center [1524, 45] width 7 height 8
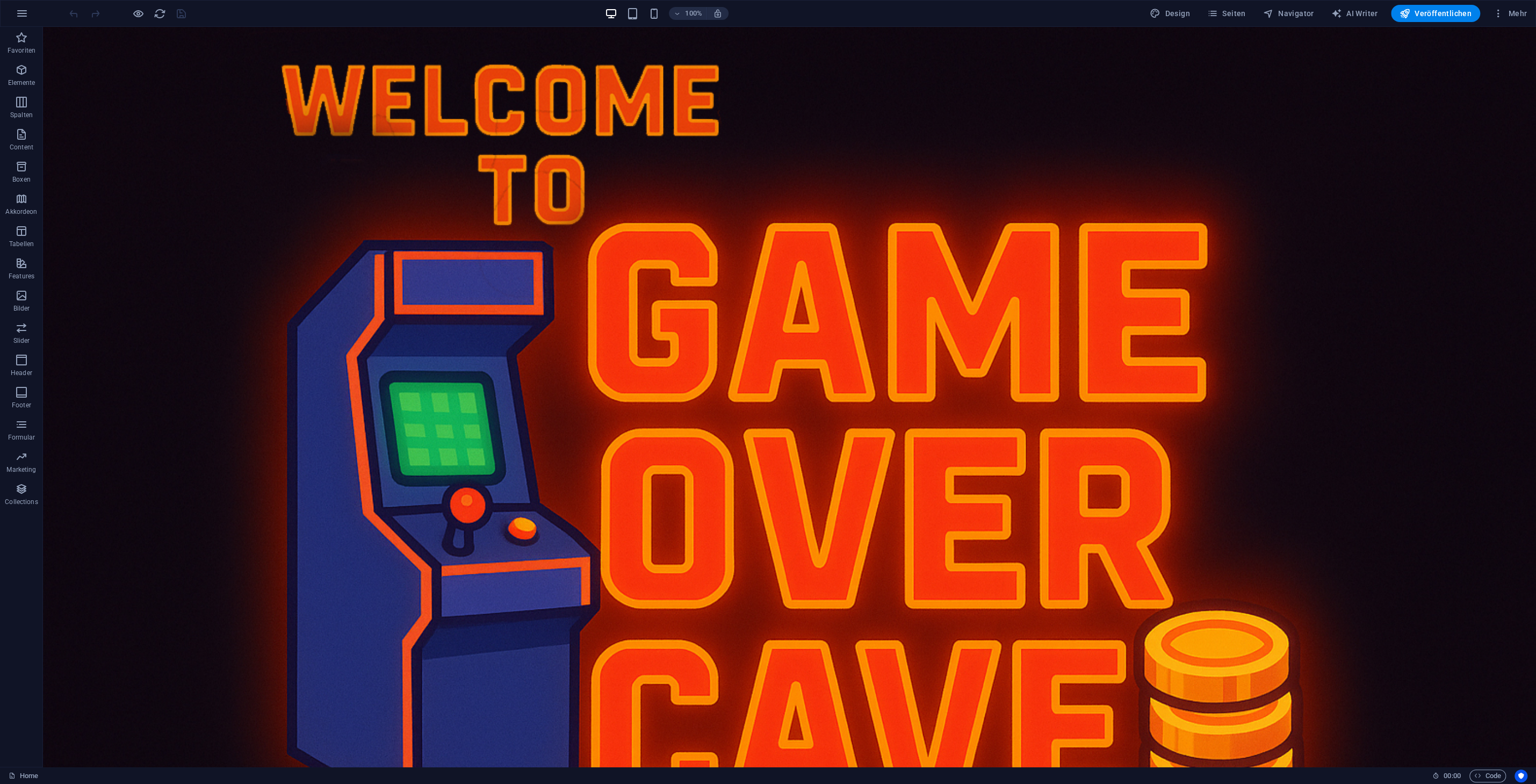
scroll to position [0, 0]
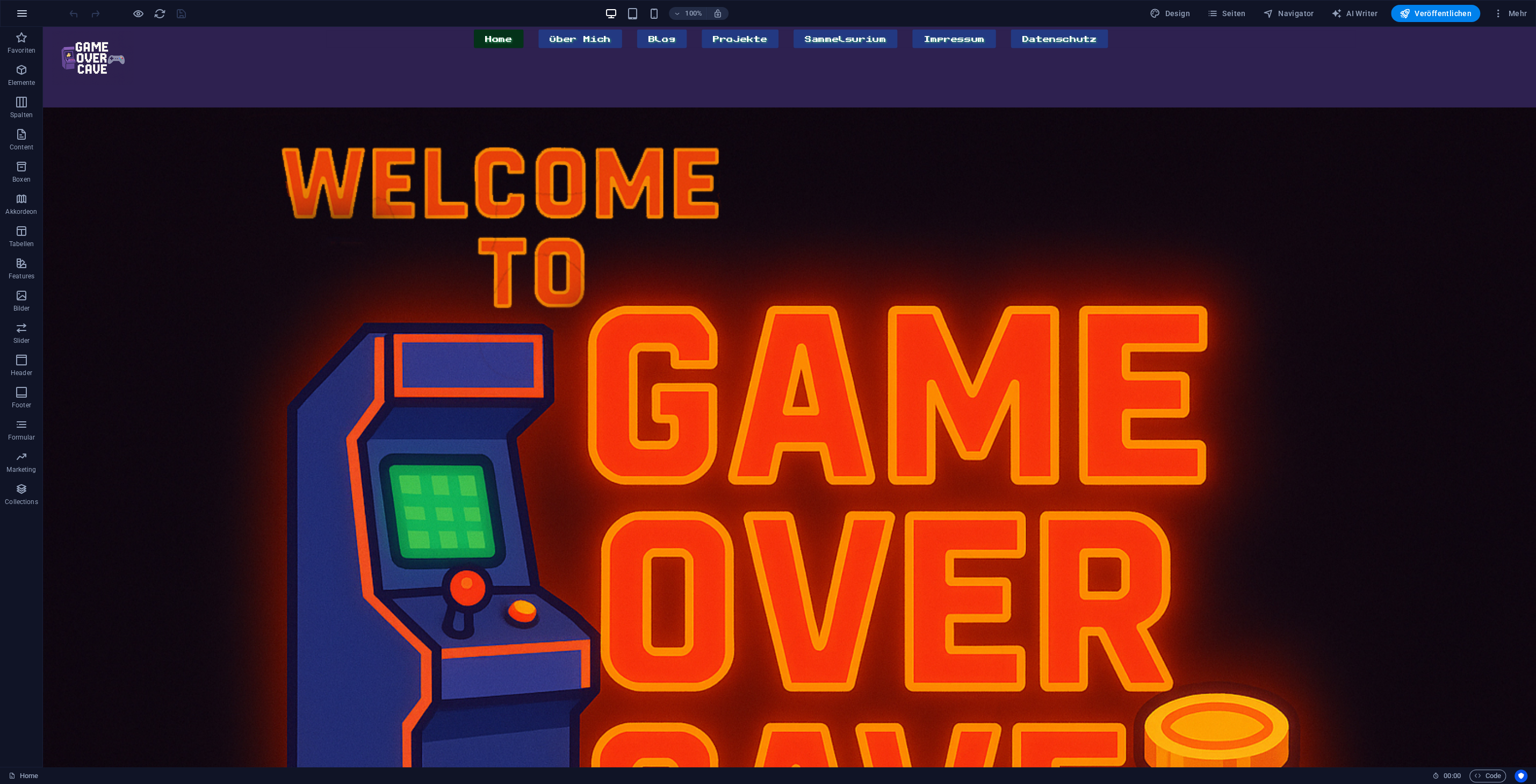
click at [26, 16] on icon "button" at bounding box center [22, 14] width 13 height 13
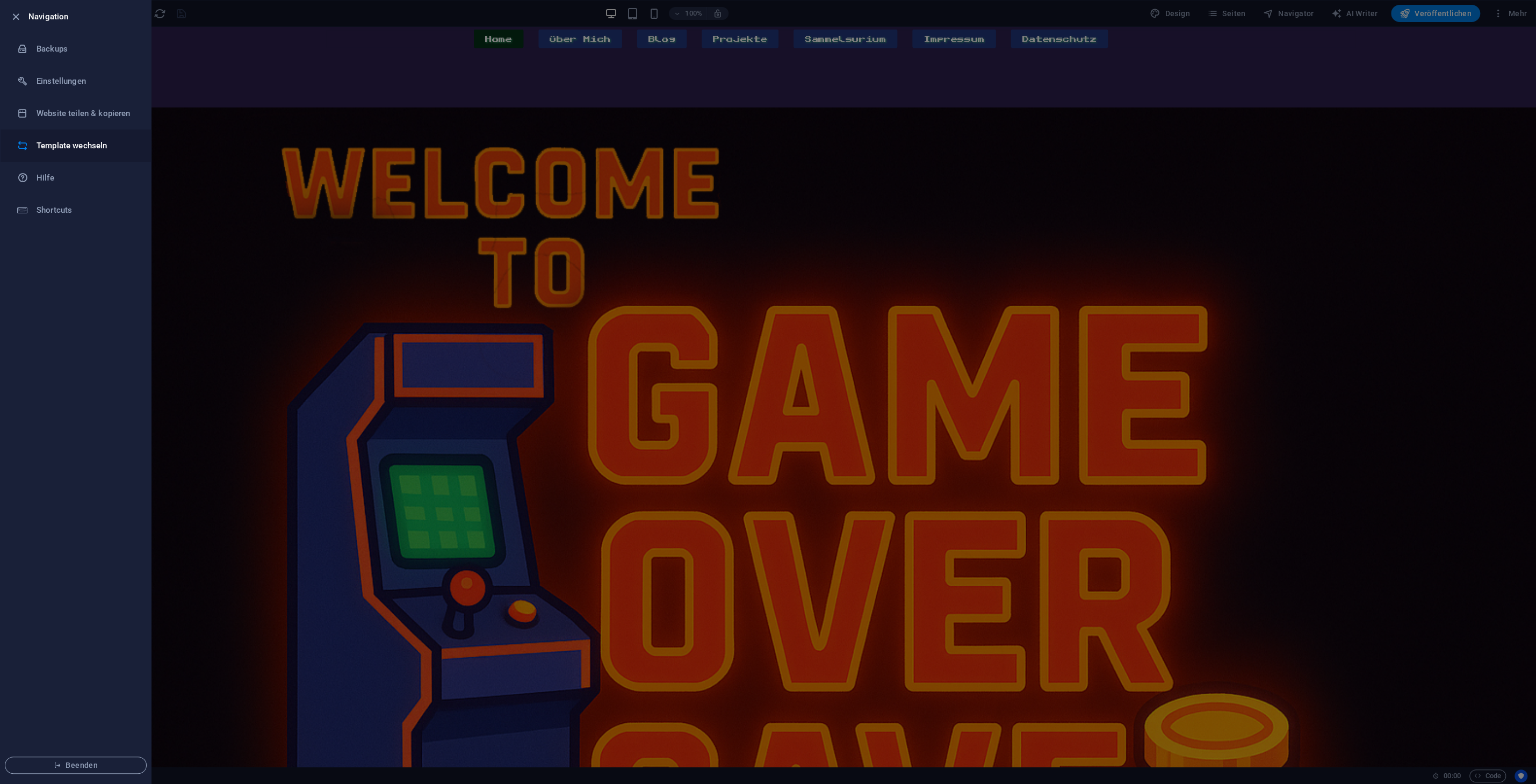
click at [96, 149] on h6 "Template wechseln" at bounding box center [86, 145] width 100 height 13
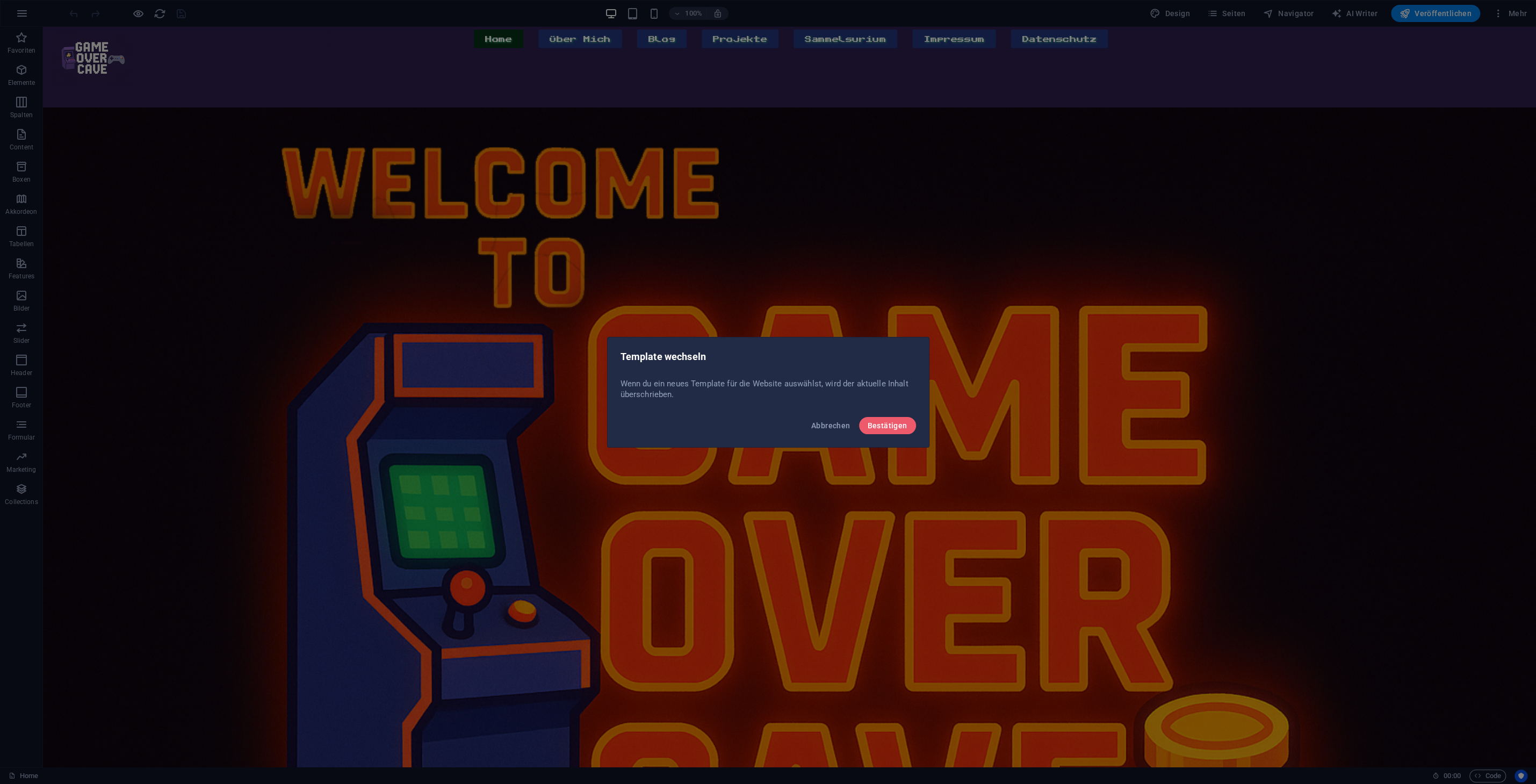
click at [1095, 84] on div "Template wechseln Wenn du ein neues Template für die Website auswählst, wird de…" at bounding box center [768, 392] width 1536 height 784
click at [822, 432] on button "Abbrechen" at bounding box center [831, 425] width 48 height 17
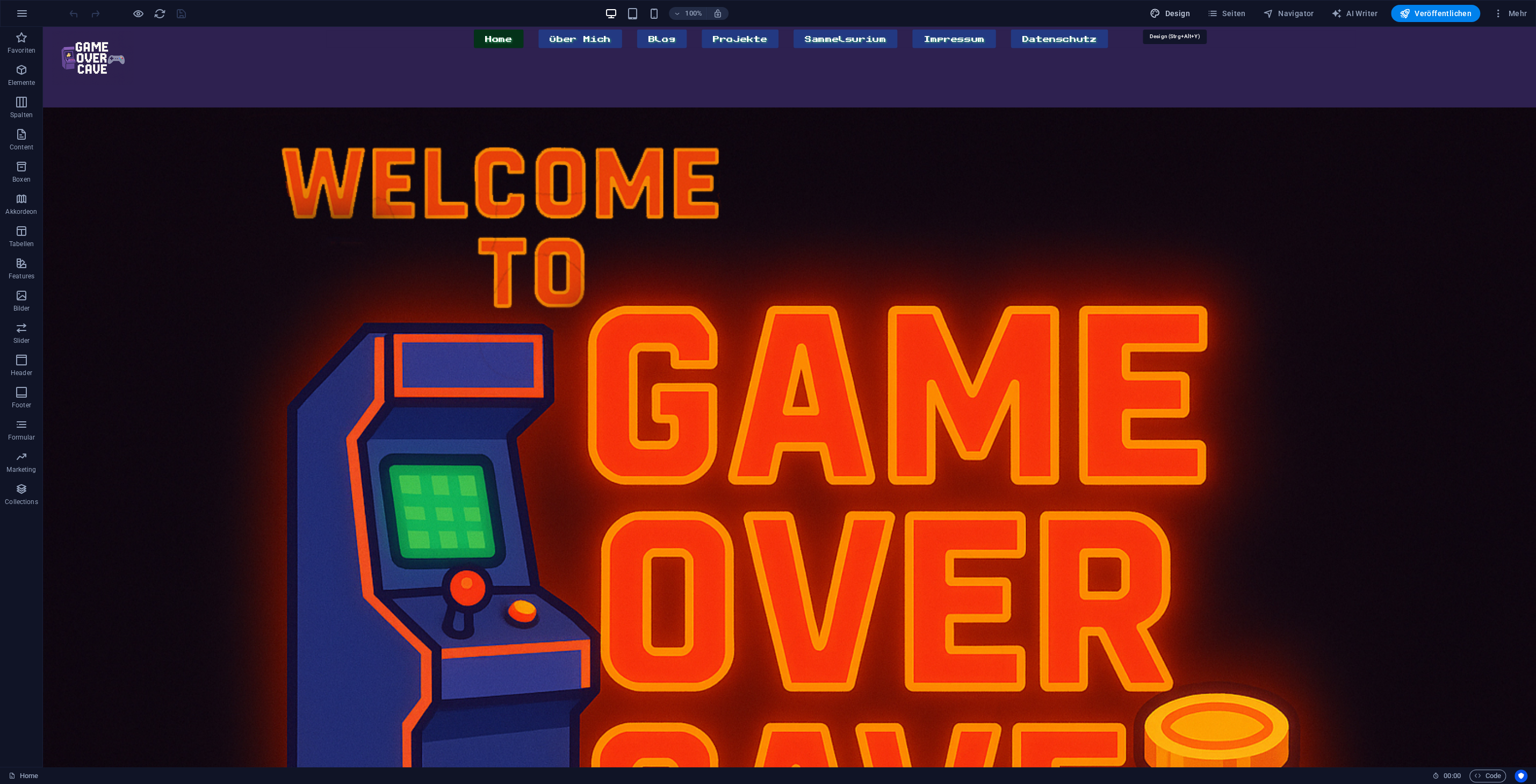
click at [1188, 10] on span "Design" at bounding box center [1170, 14] width 41 height 11
select select "px"
select select "400"
select select "px"
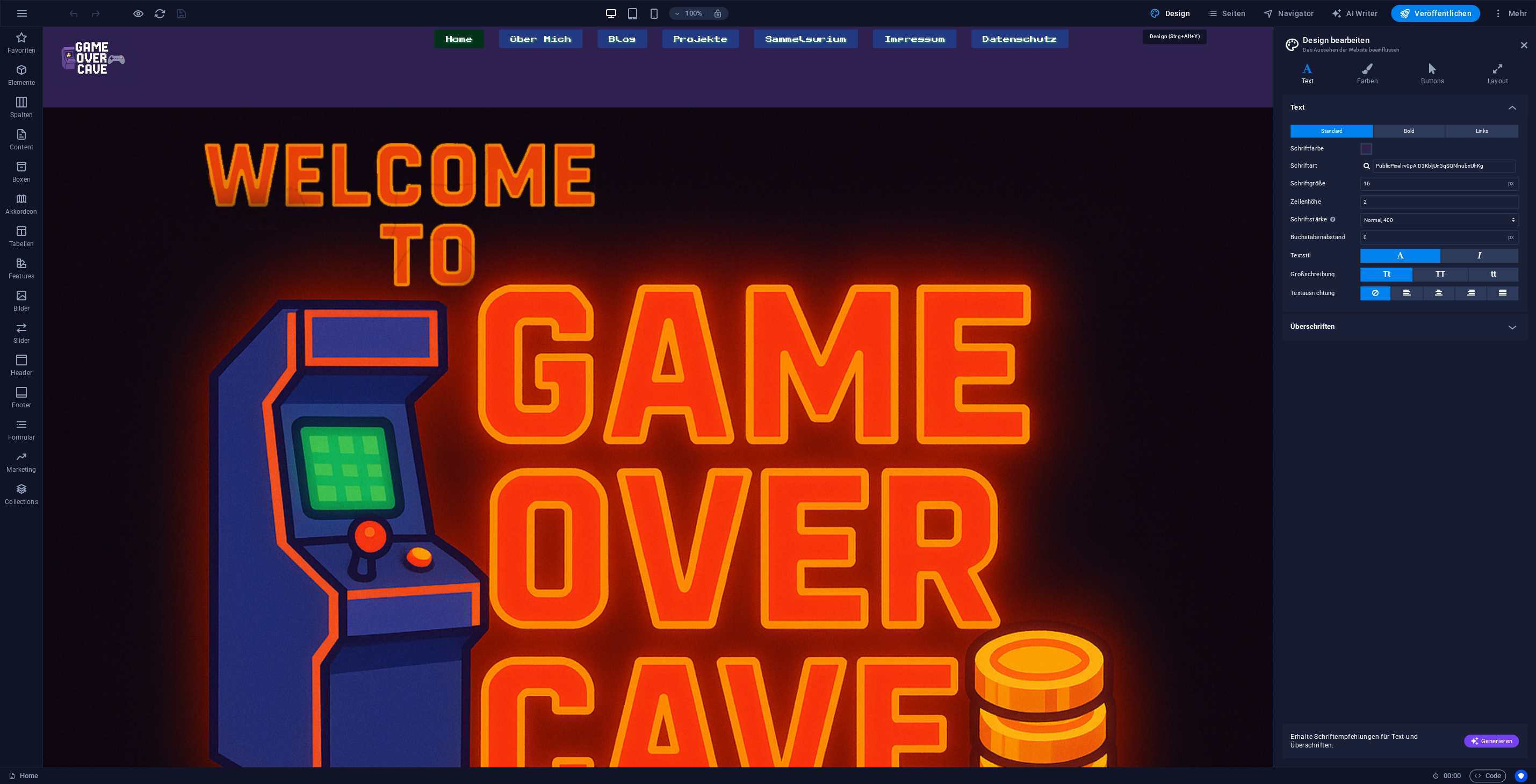
click at [1188, 10] on span "Design" at bounding box center [1170, 14] width 41 height 11
click at [1527, 45] on icon at bounding box center [1524, 45] width 7 height 8
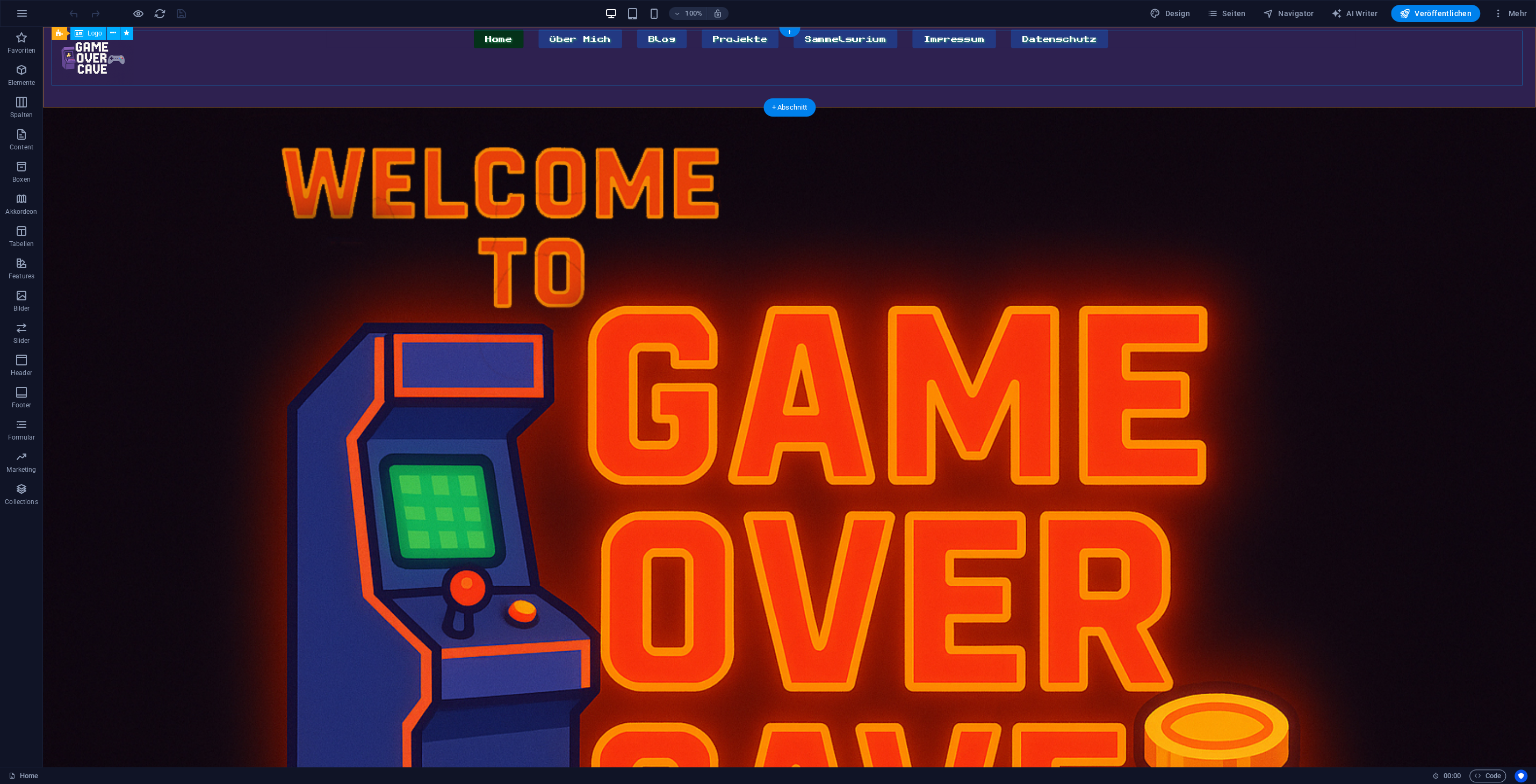
click at [134, 63] on div at bounding box center [92, 58] width 82 height 55
click at [60, 100] on div "Home Über Mich Blog Projekte Sammelsurium Impressum Datenschutz Menu" at bounding box center [789, 67] width 1493 height 80
select select "px"
select select "banner"
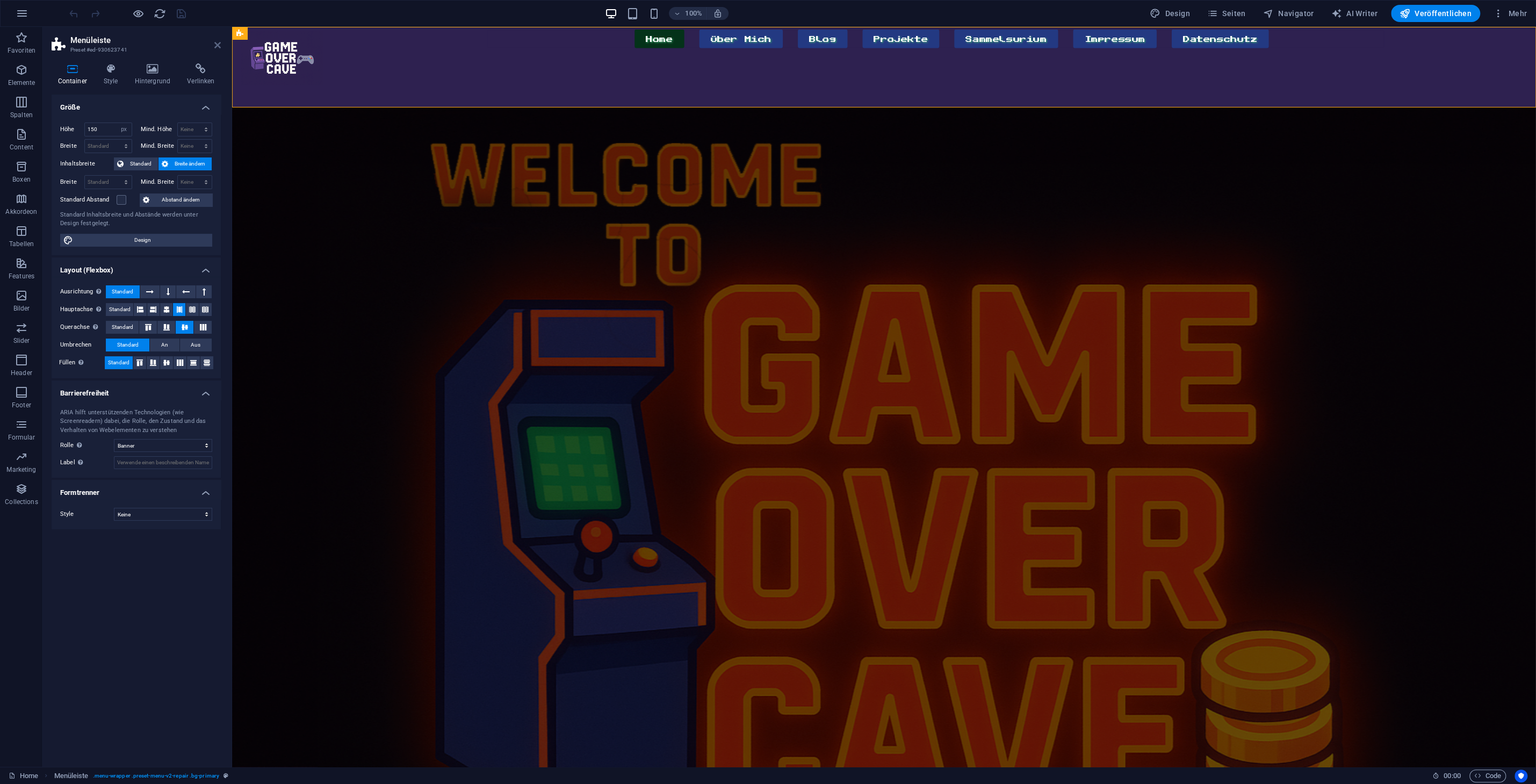
click at [216, 48] on icon at bounding box center [218, 45] width 7 height 8
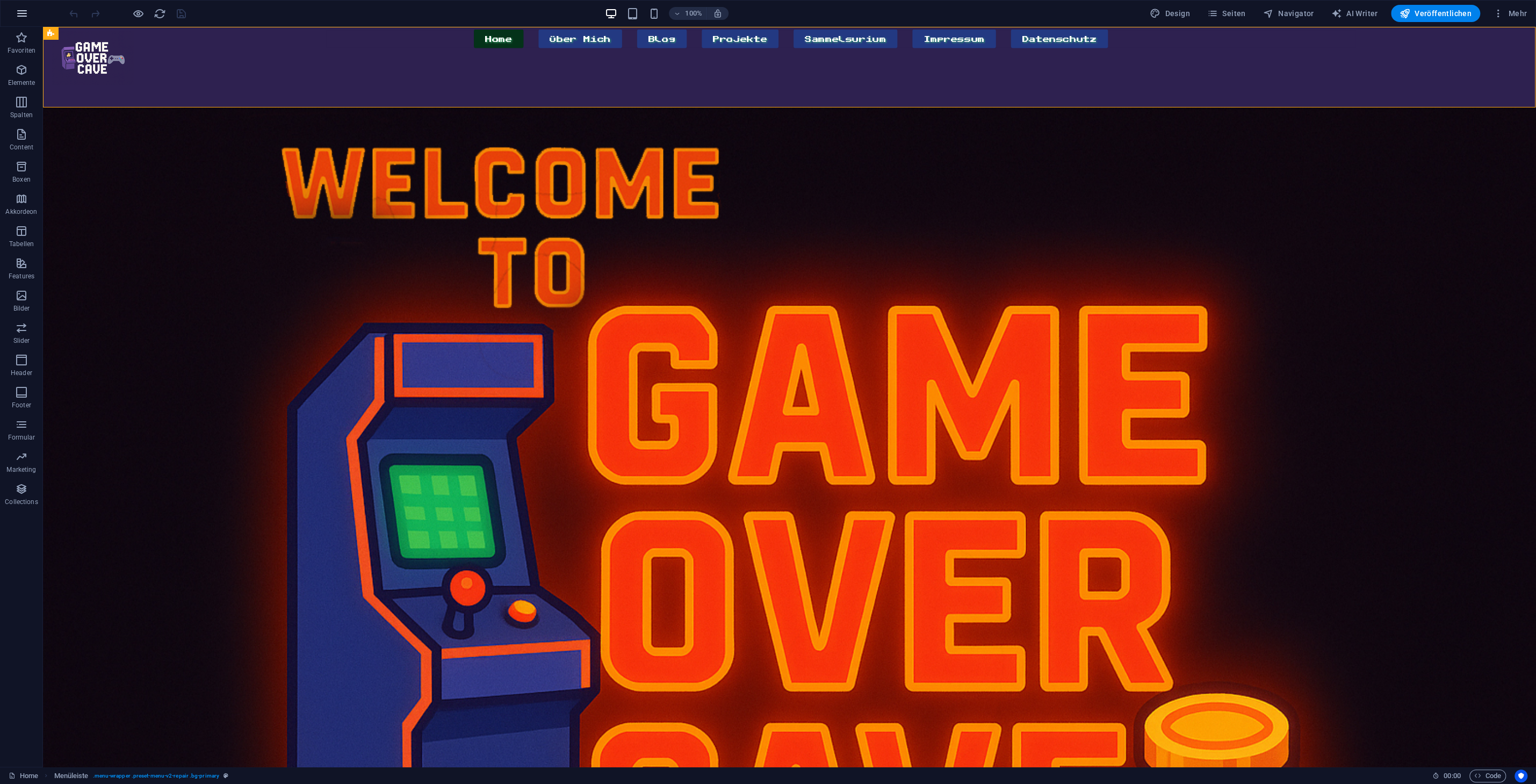
click at [24, 19] on icon "button" at bounding box center [22, 14] width 13 height 13
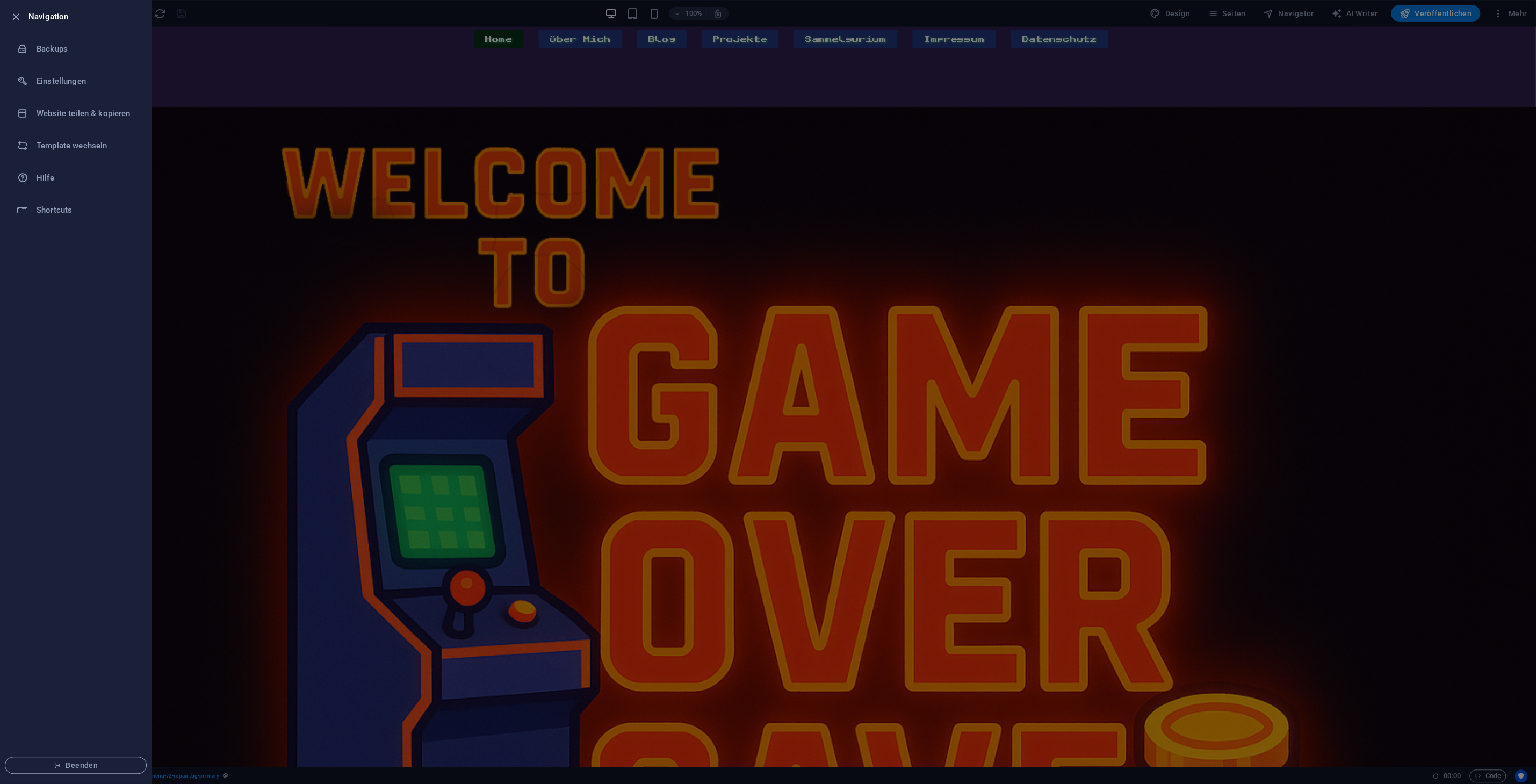
click at [1144, 264] on div at bounding box center [768, 392] width 1536 height 784
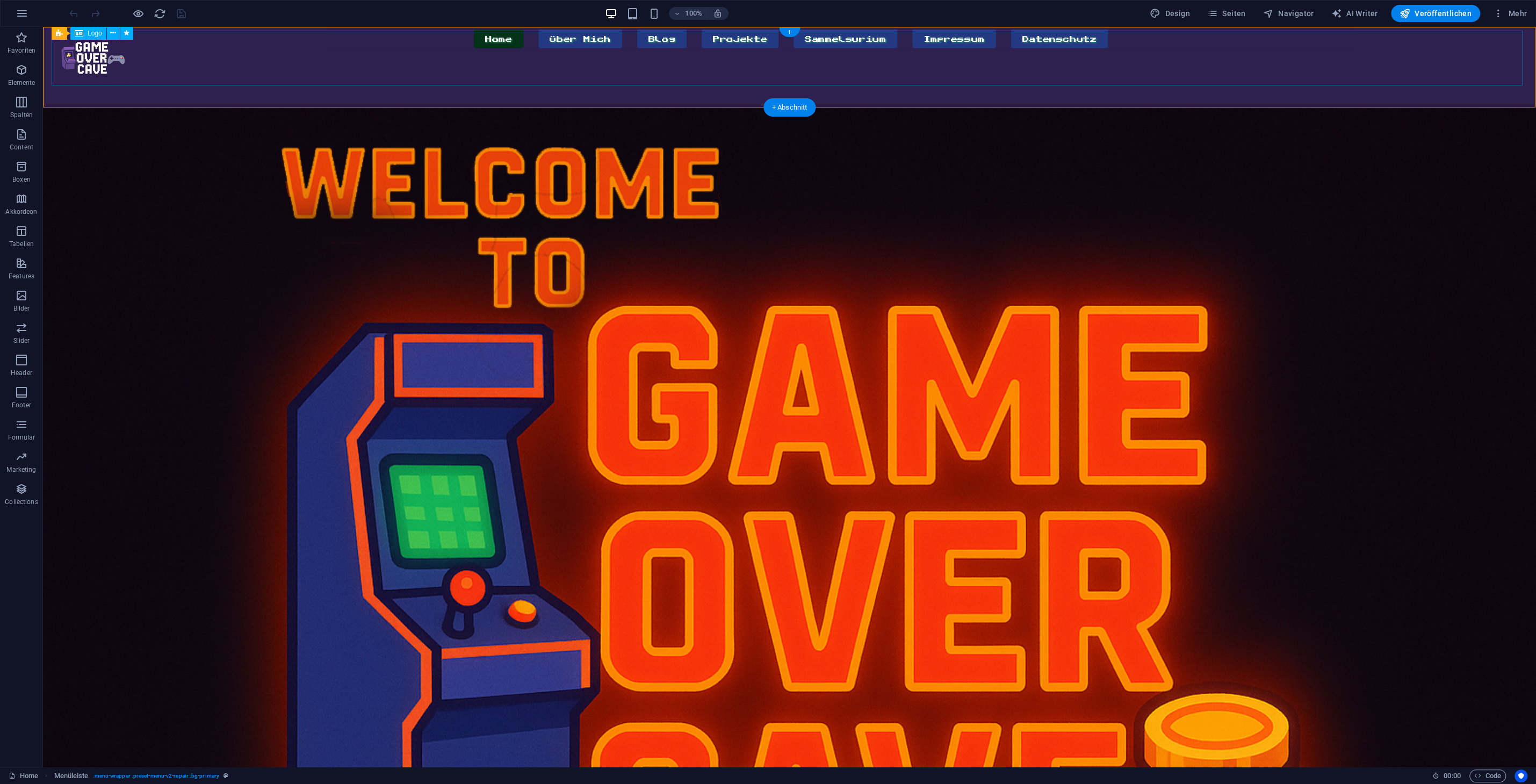
click at [134, 64] on div at bounding box center [92, 58] width 82 height 55
click at [1507, 93] on div "Home Über Mich Blog Projekte Sammelsurium Impressum Datenschutz Menu" at bounding box center [789, 67] width 1493 height 80
click at [1487, 773] on span "Code" at bounding box center [1487, 776] width 27 height 13
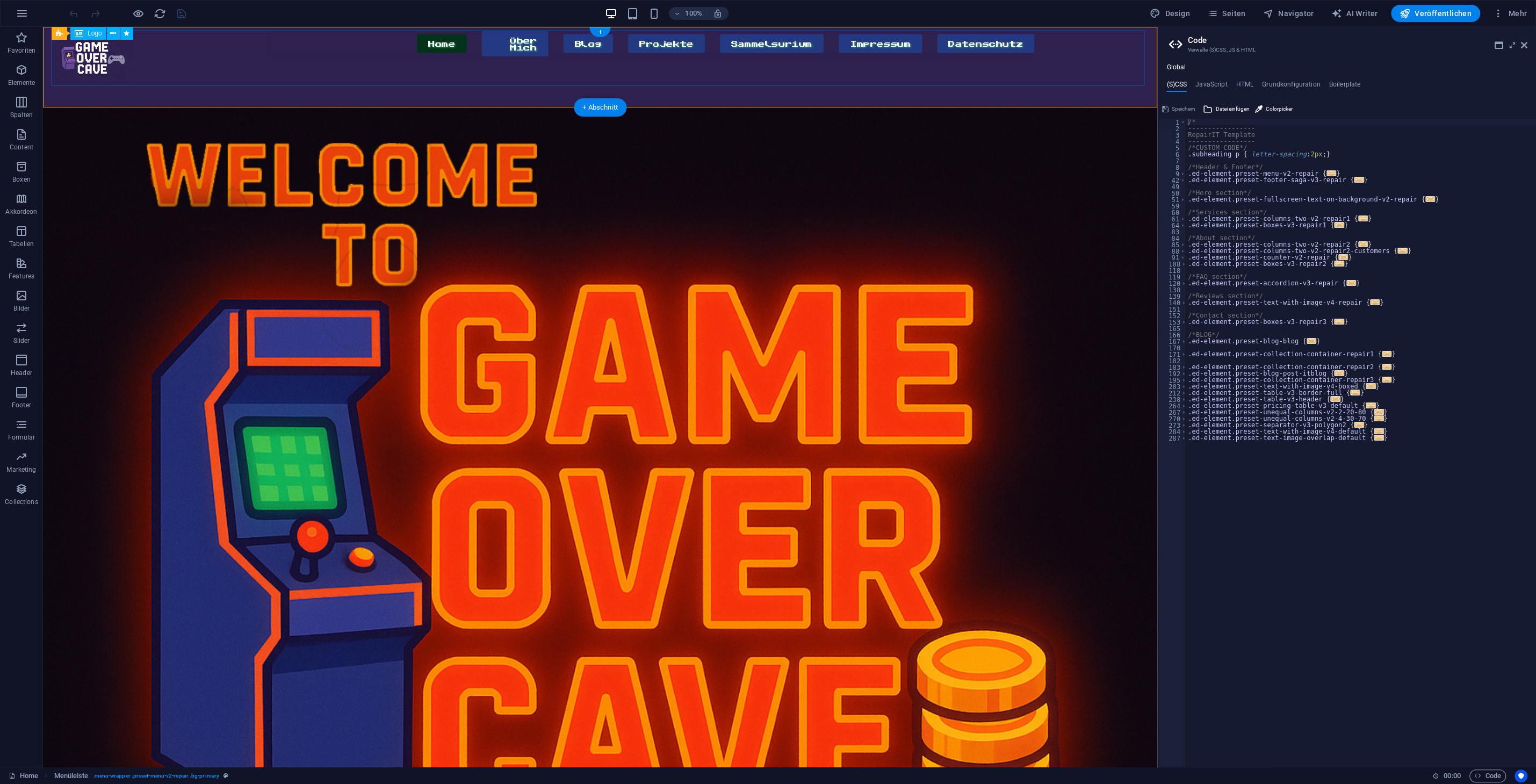
click at [134, 60] on div at bounding box center [92, 58] width 82 height 55
click at [1023, 57] on nav "Home Über Mich Blog Projekte Sammelsurium Impressum Datenschutz" at bounding box center [651, 43] width 765 height 26
click at [1202, 80] on h4 "JavaScript" at bounding box center [1211, 86] width 32 height 12
type textarea "/* JS for preset "Menu V2" */"
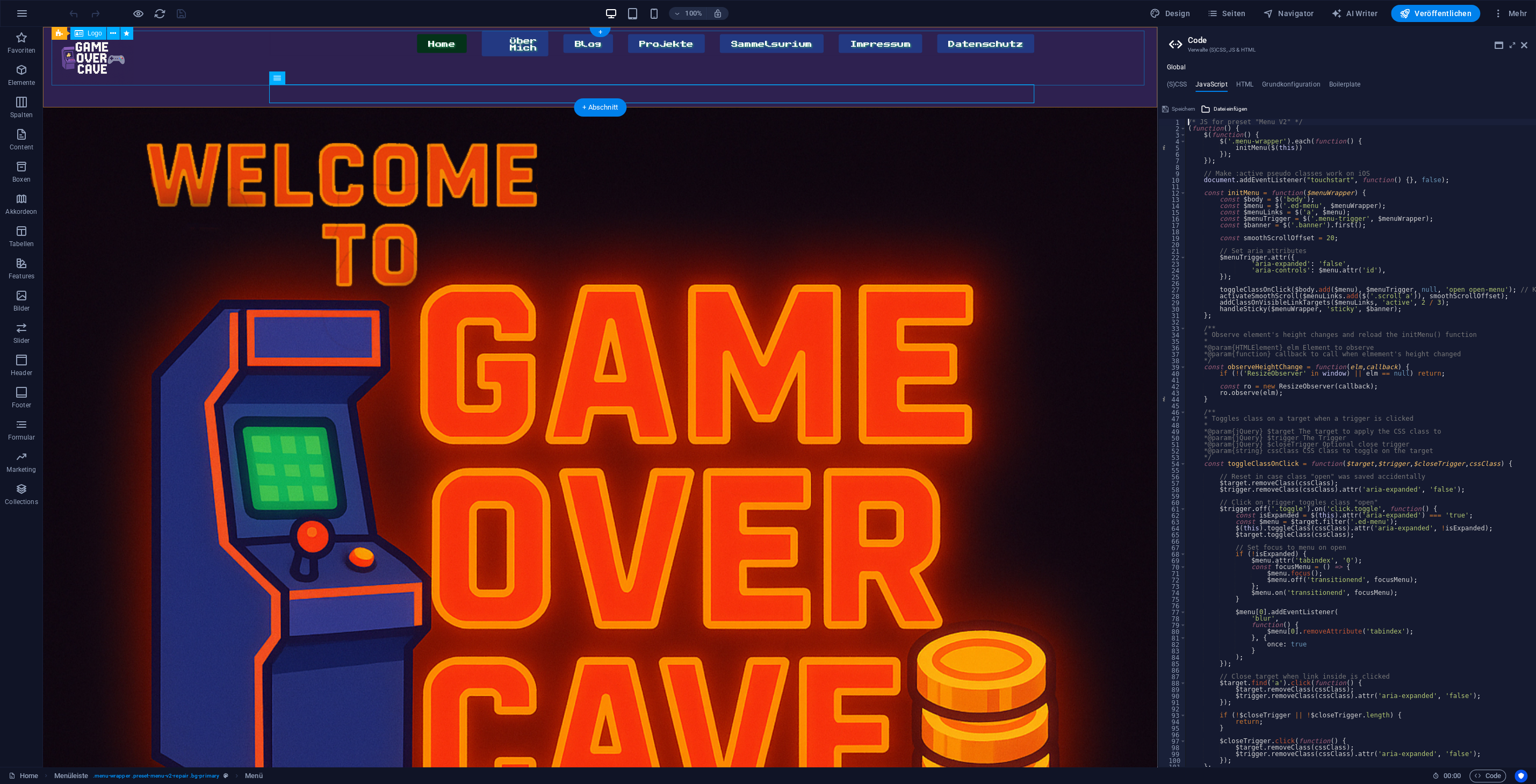
click at [134, 55] on div at bounding box center [92, 58] width 82 height 55
click at [863, 57] on nav "Home Über Mich Blog Projekte Sammelsurium Impressum Datenschutz" at bounding box center [651, 43] width 765 height 26
click at [1247, 86] on h4 "HTML" at bounding box center [1245, 86] width 18 height 12
type textarea "<a href="#main-content" class="button wv-link-content">Skip to main content</a>"
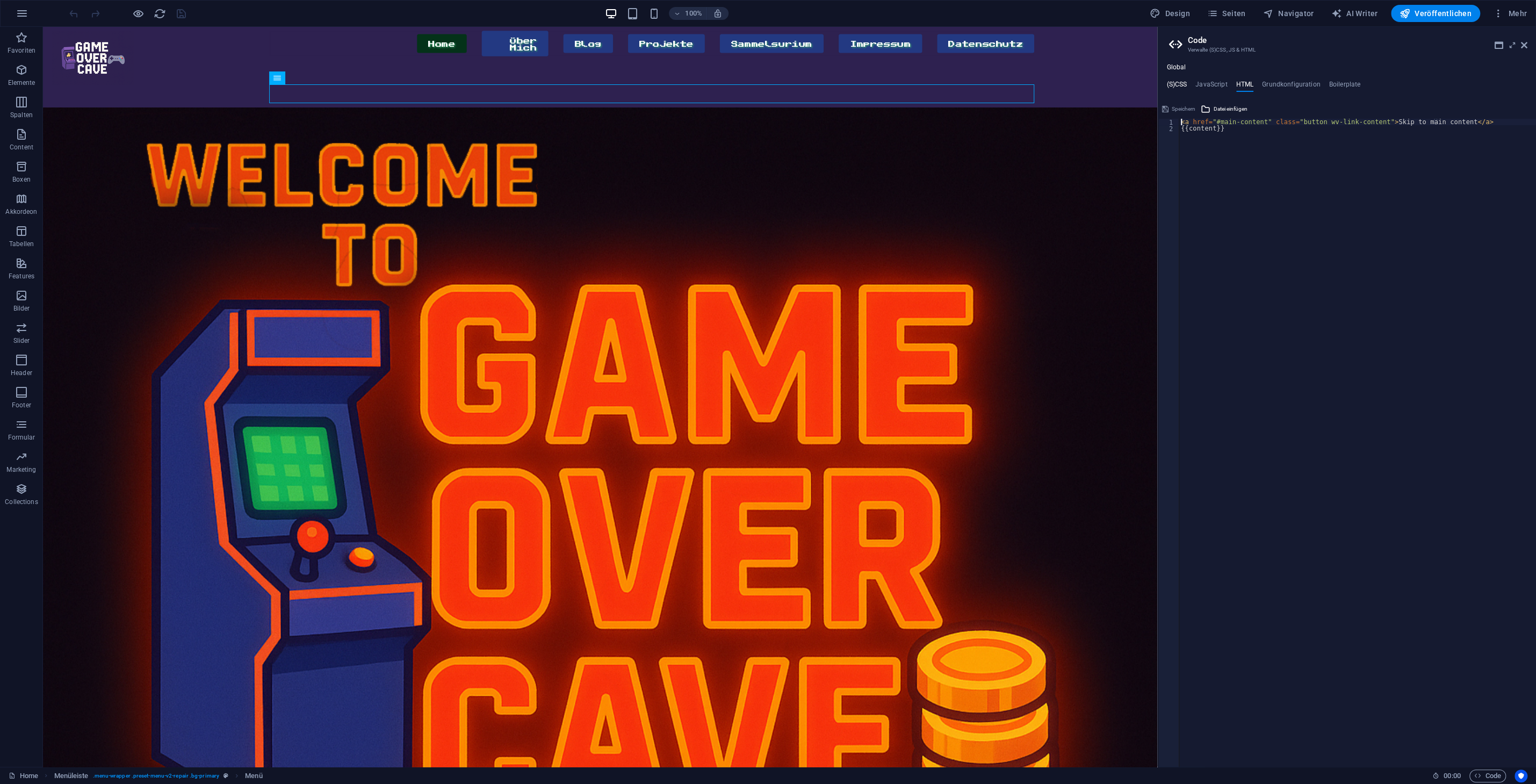
click at [1174, 84] on h4 "(S)CSS" at bounding box center [1176, 86] width 20 height 12
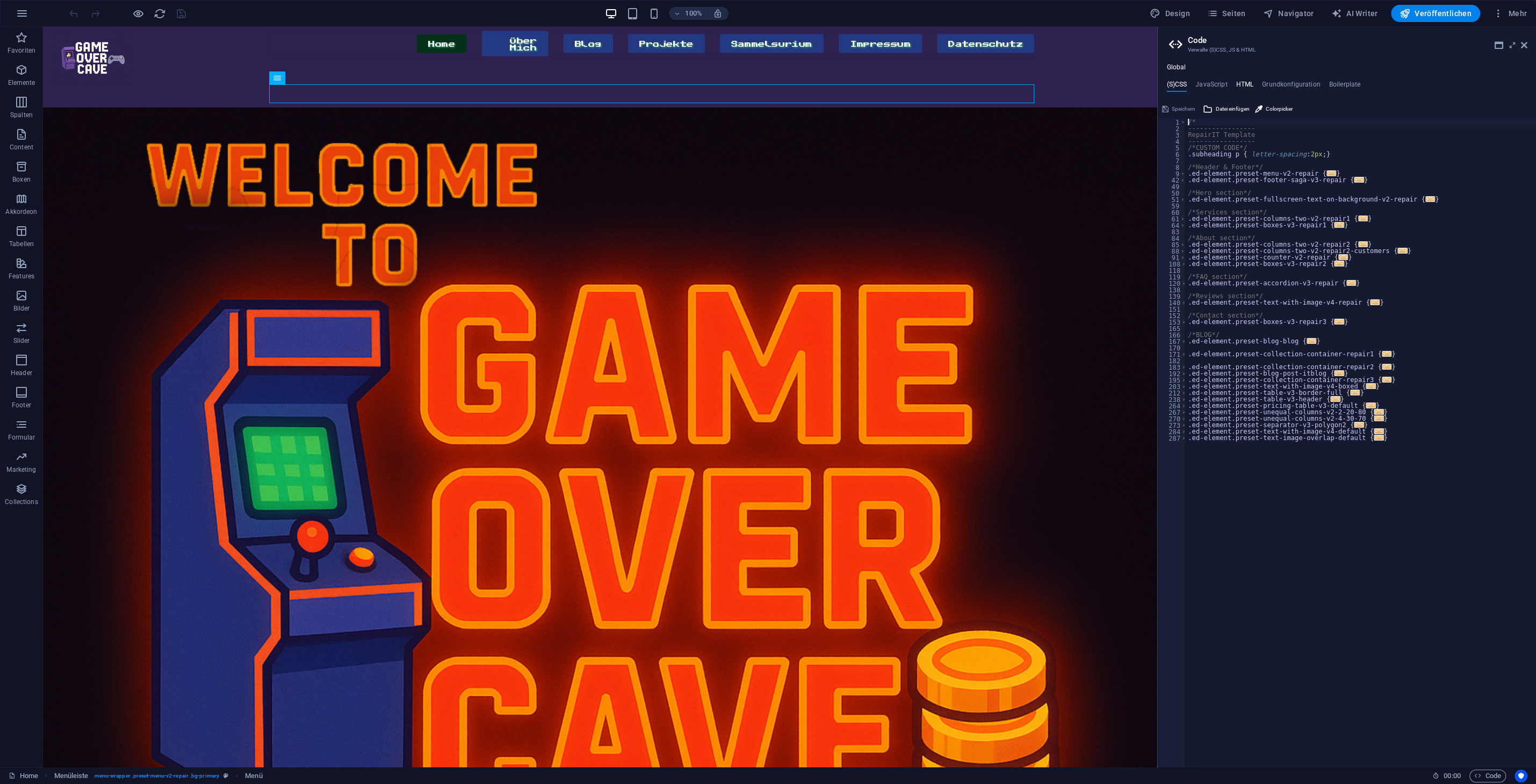
click at [1244, 86] on h4 "HTML" at bounding box center [1245, 86] width 18 height 12
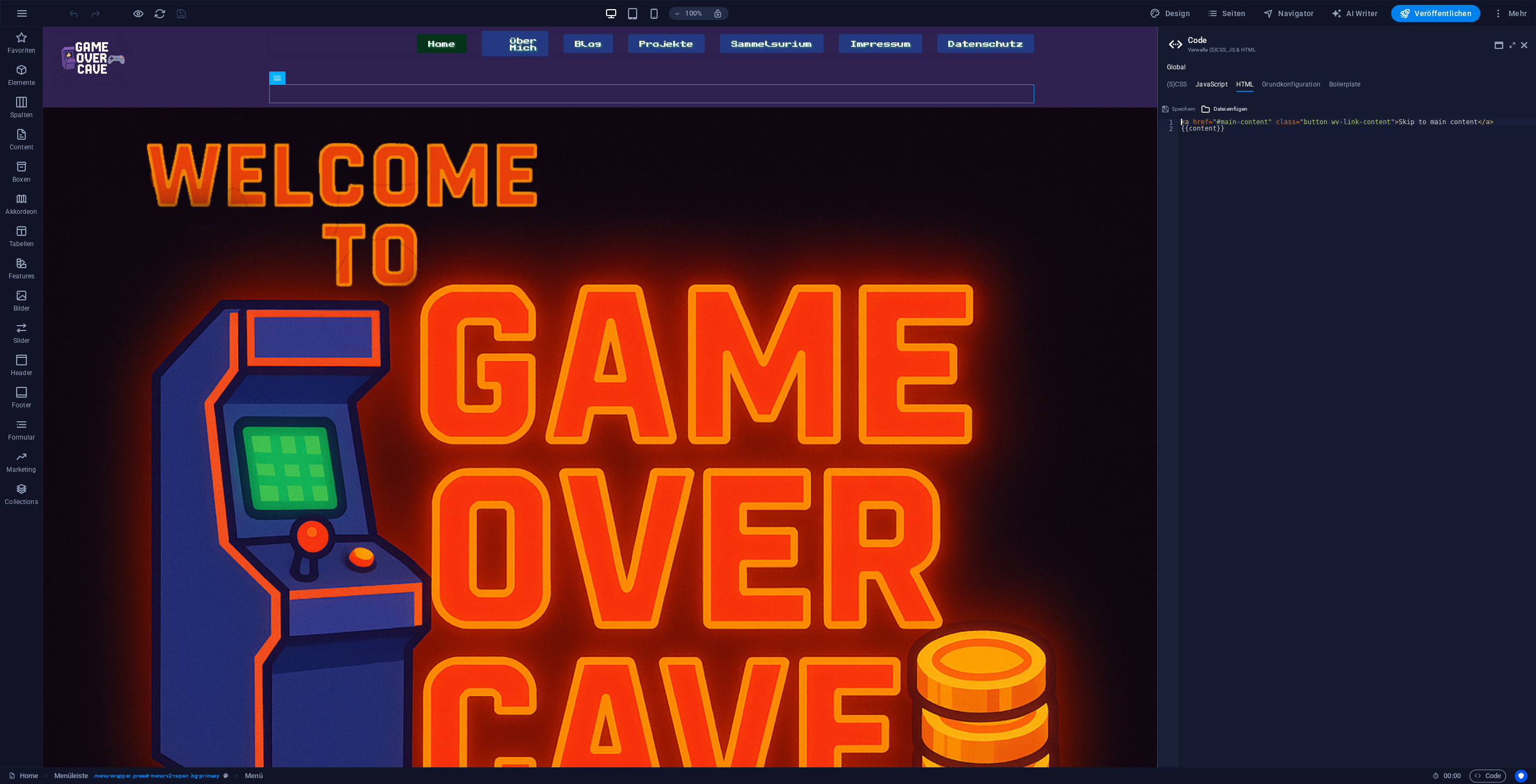
click at [1215, 85] on h4 "JavaScript" at bounding box center [1211, 86] width 32 height 12
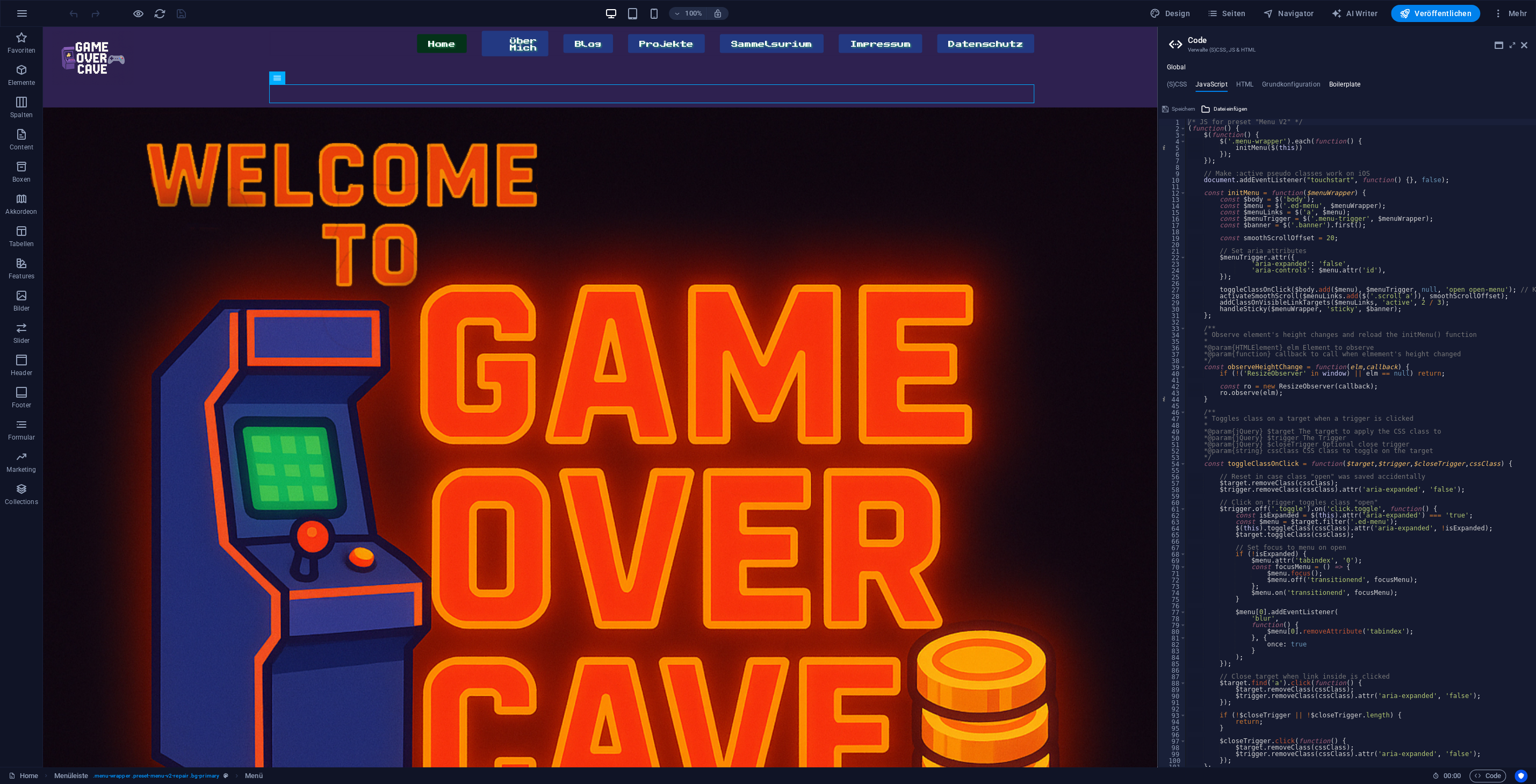
click at [1350, 82] on h4 "Boilerplate" at bounding box center [1345, 86] width 32 height 12
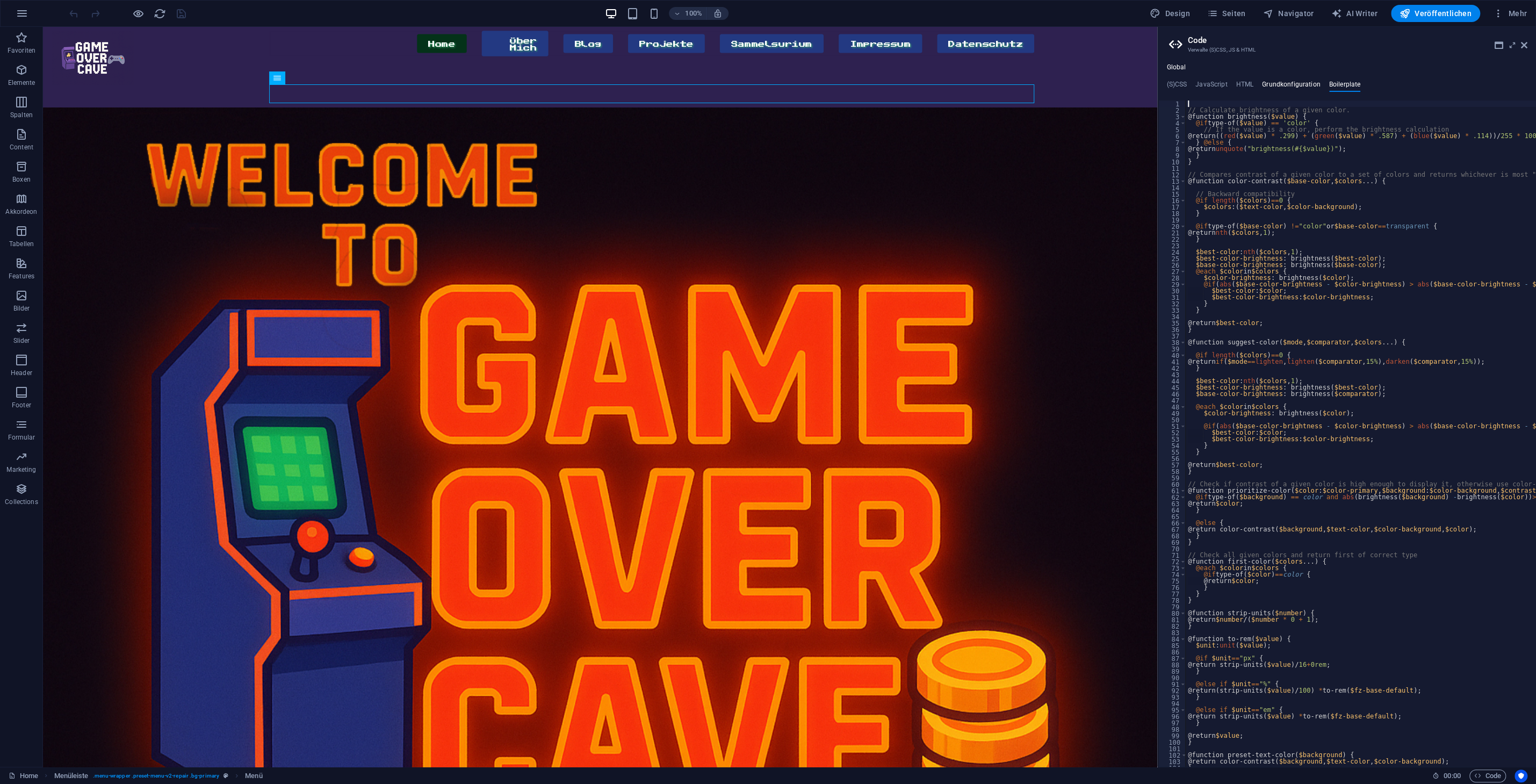
click at [1307, 86] on h4 "Grundkonfiguration" at bounding box center [1291, 86] width 58 height 12
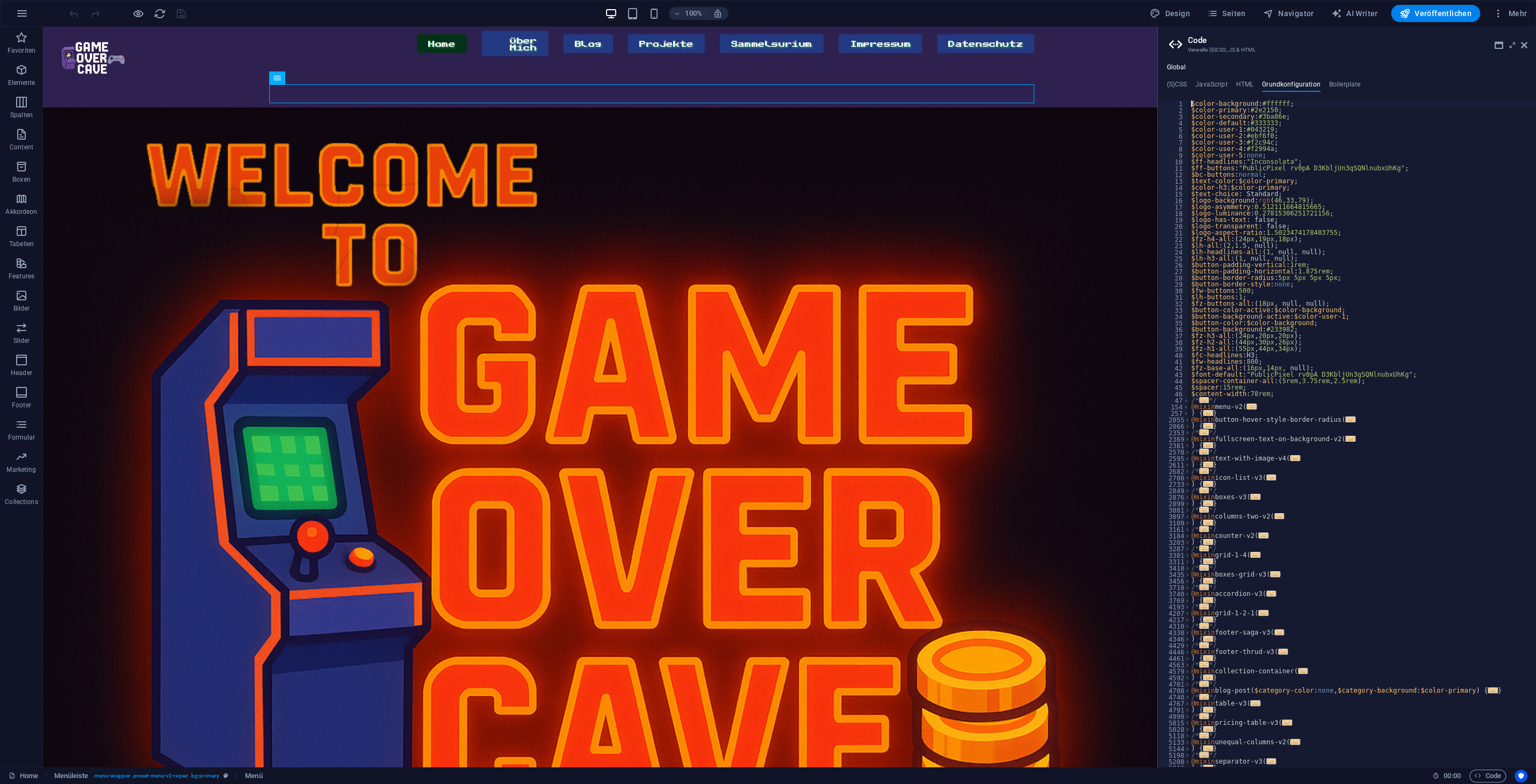
click at [1259, 148] on div "$color-background : #ffffff ; $color-primary : #2e2150 ; $color-secondary : #3b…" at bounding box center [1362, 440] width 347 height 680
type textarea "$color-user-4: #f2994a;"
click at [1243, 84] on h4 "HTML" at bounding box center [1245, 86] width 18 height 12
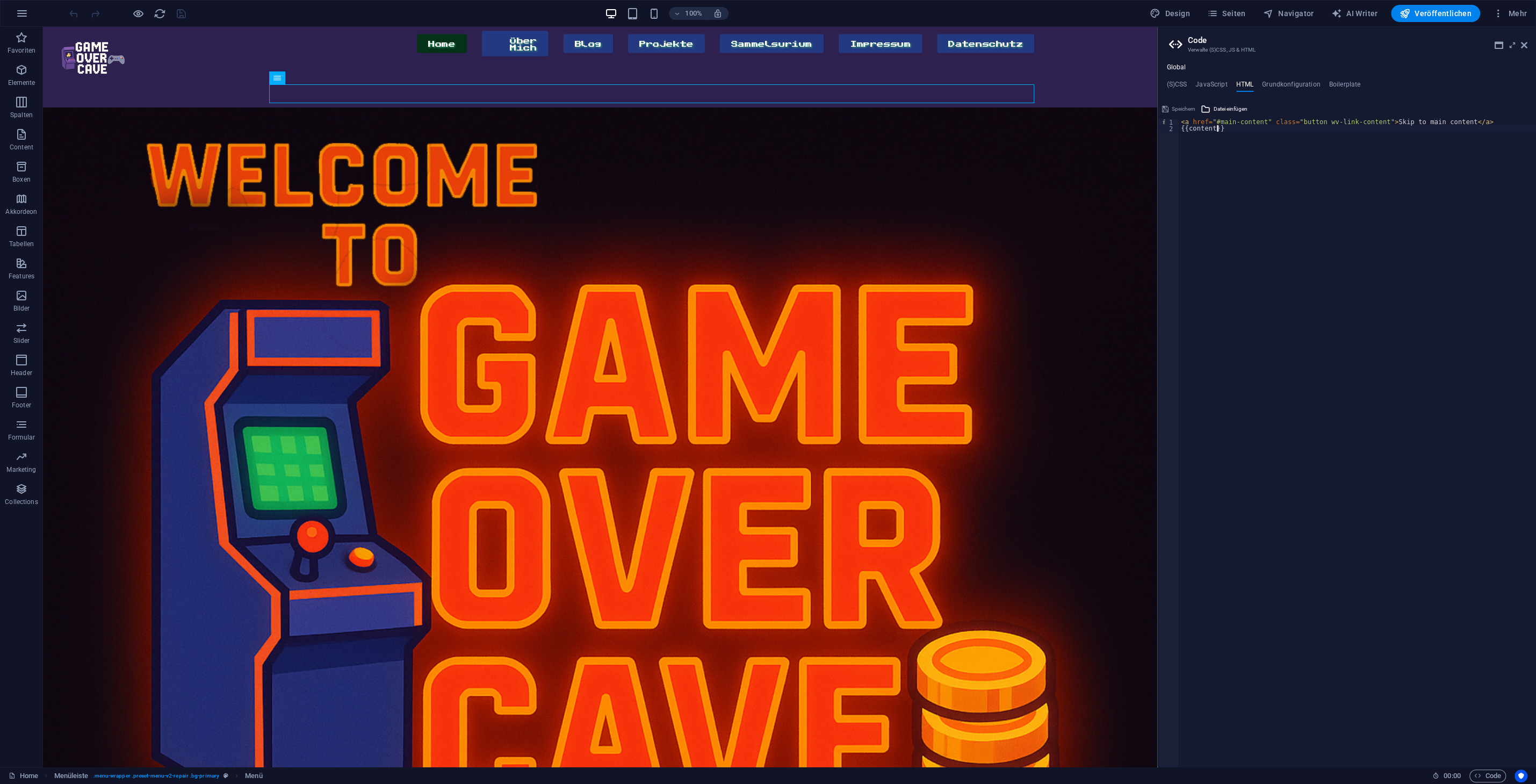
click at [1327, 257] on div "< a href = "#main-content" class = "button wv-link-content" > Skip to main cont…" at bounding box center [1357, 449] width 357 height 661
type textarea "{{content}}"
click at [1215, 89] on h4 "JavaScript" at bounding box center [1211, 86] width 32 height 12
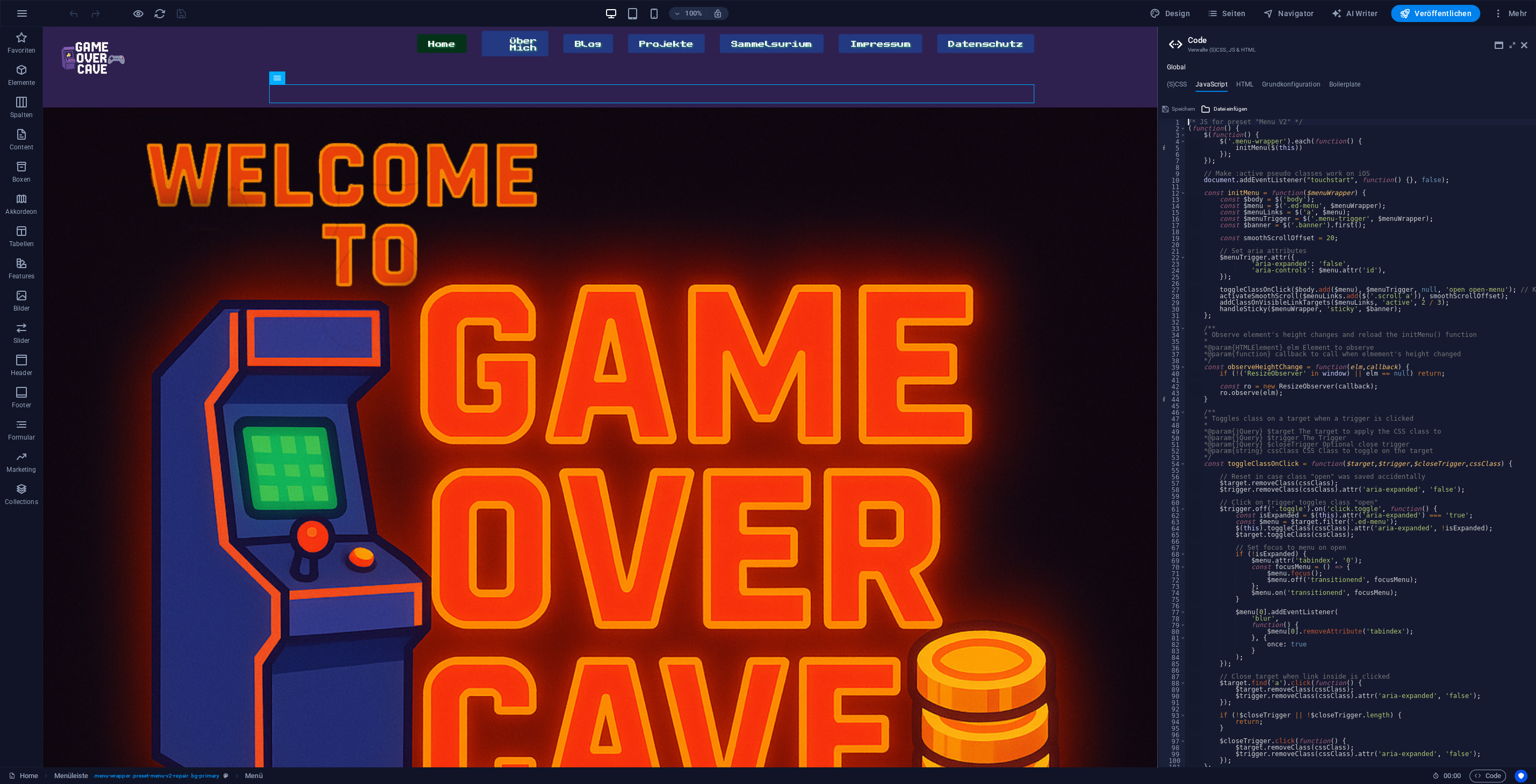
click at [1370, 261] on div "/* JS for preset "Menu V2" */ ( function ( ) { $ ( function ( ) { $ ( '.menu-wr…" at bounding box center [1410, 449] width 449 height 661
type textarea "}); /* End JS for preset "Counter V2" */"
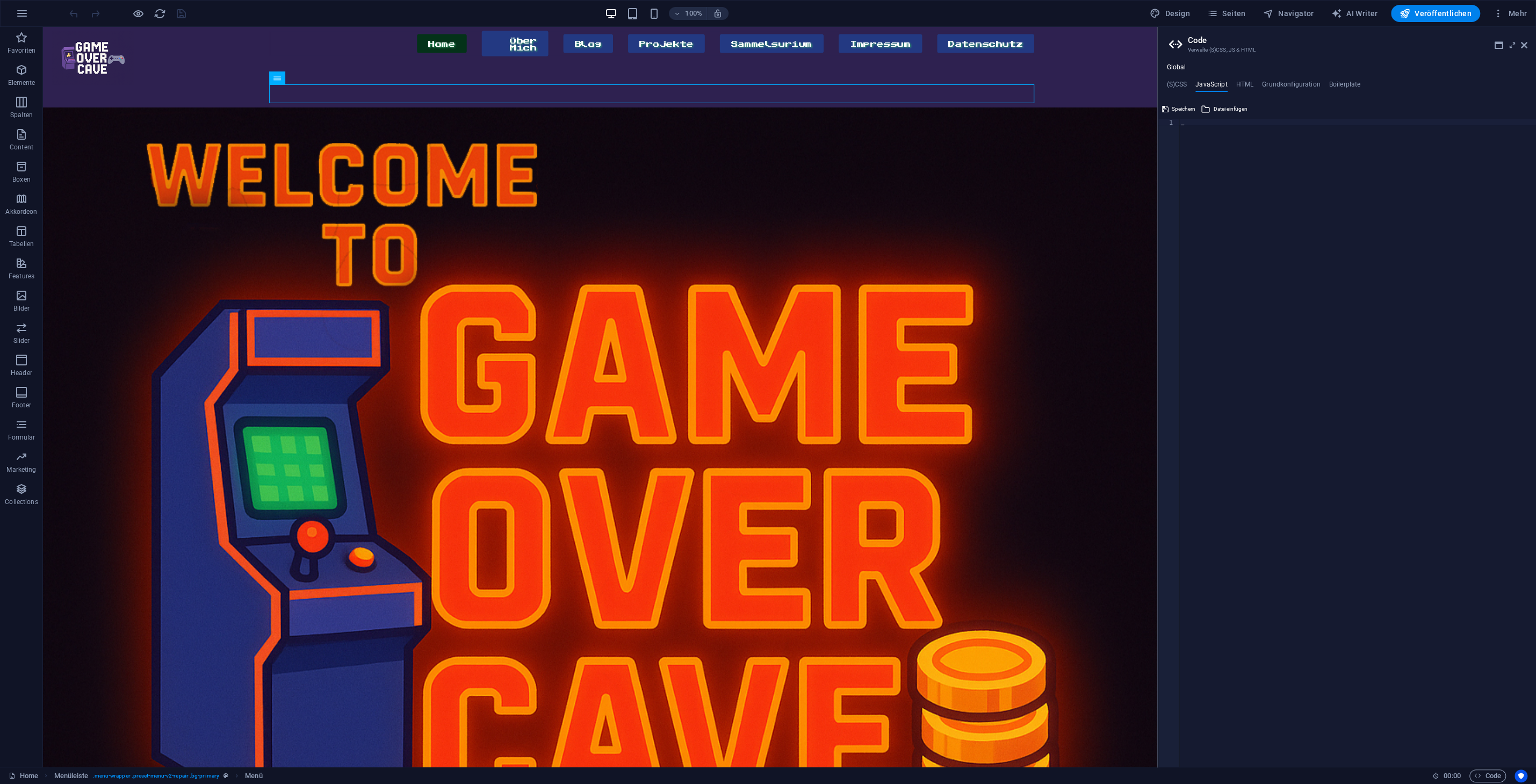
click at [1344, 274] on div at bounding box center [1357, 449] width 357 height 661
click at [1116, 122] on figure at bounding box center [600, 551] width 1114 height 888
click at [1345, 218] on div at bounding box center [1357, 449] width 357 height 661
type textarea "}); /* End JS for preset "Counter V2" */"
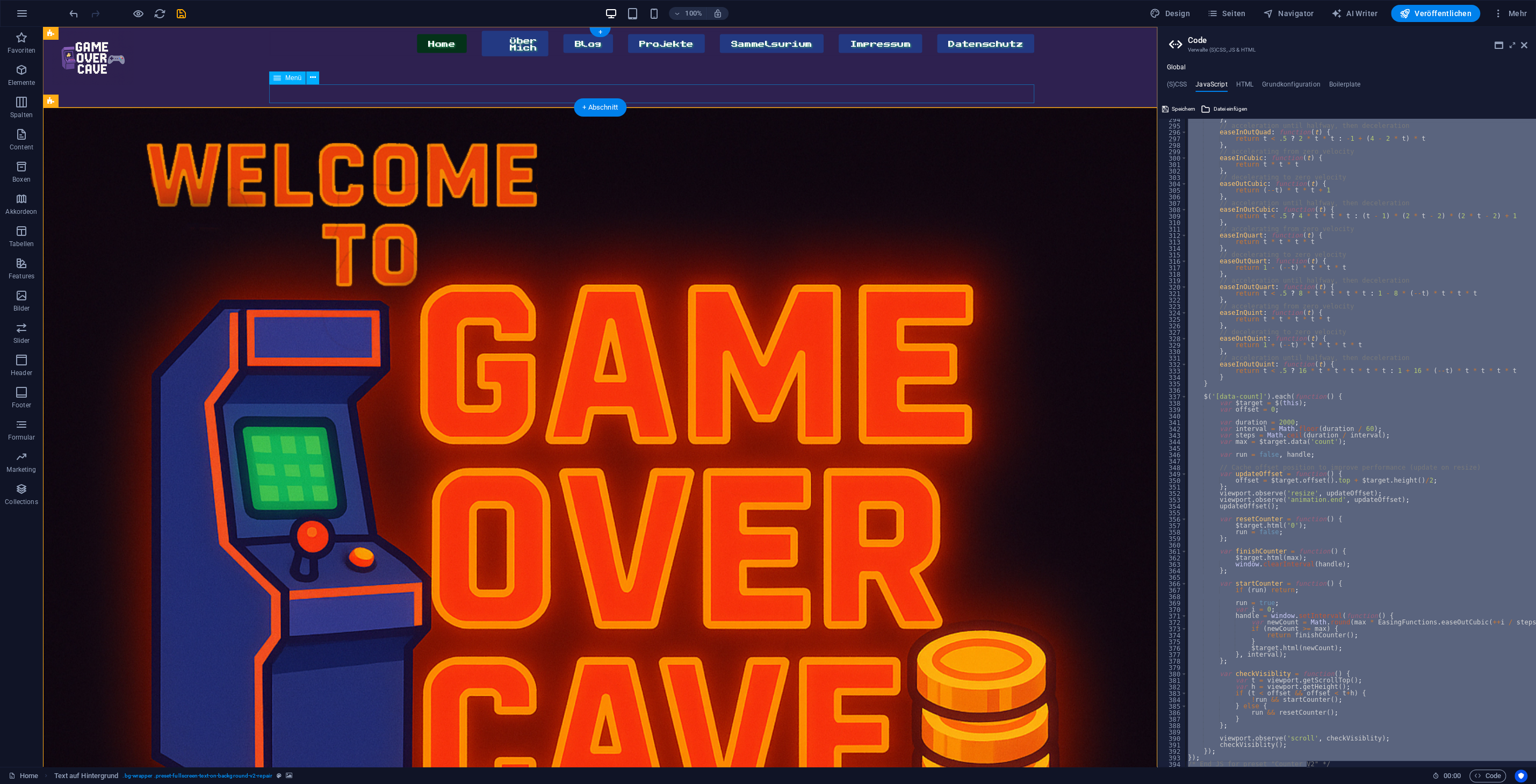
click at [900, 57] on nav "Home Über Mich Blog Projekte Sammelsurium Impressum Datenschutz" at bounding box center [651, 43] width 765 height 26
click at [117, 103] on div "Home Über Mich Blog Projekte Sammelsurium Impressum Datenschutz Menu" at bounding box center [600, 67] width 1114 height 80
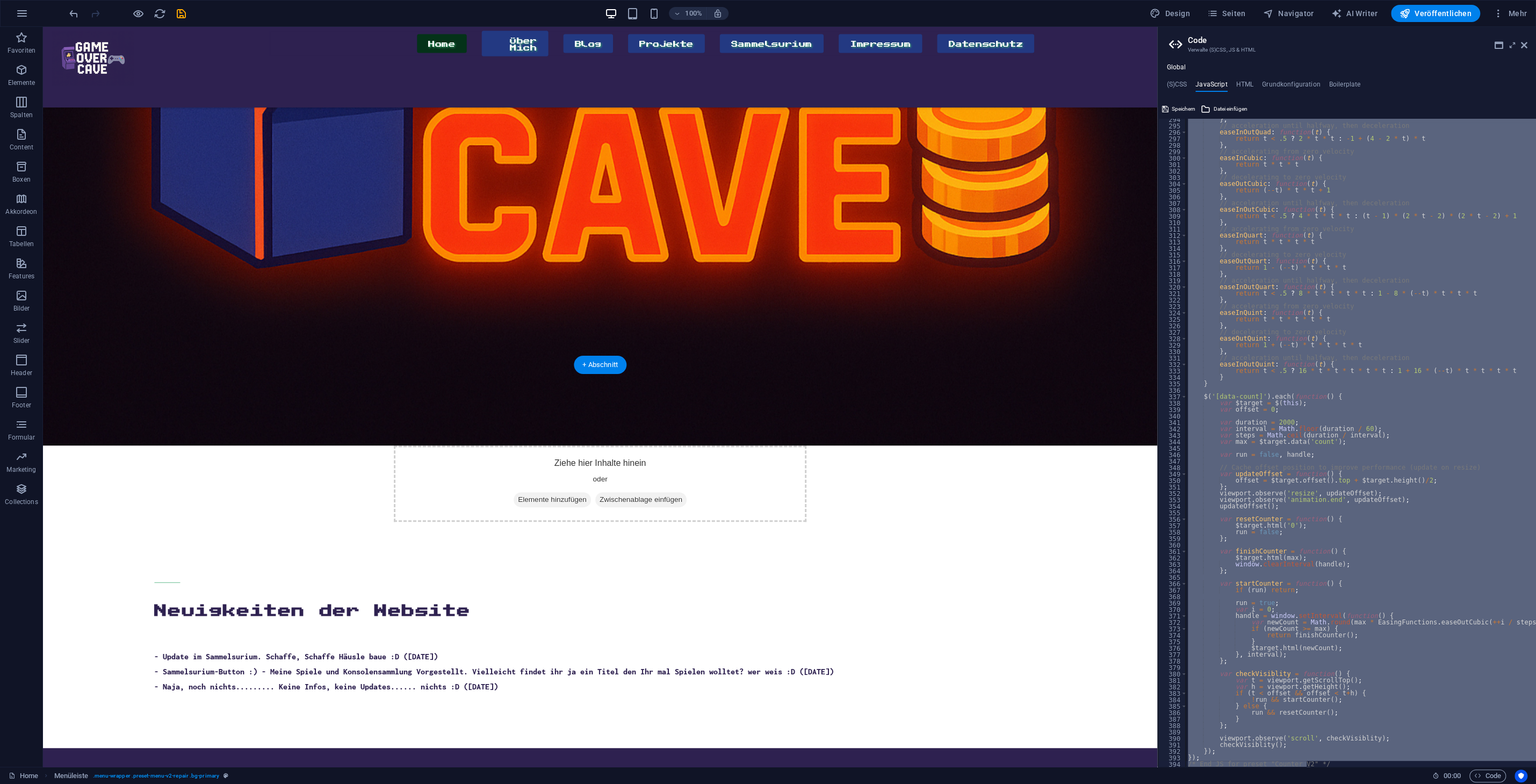
scroll to position [0, 0]
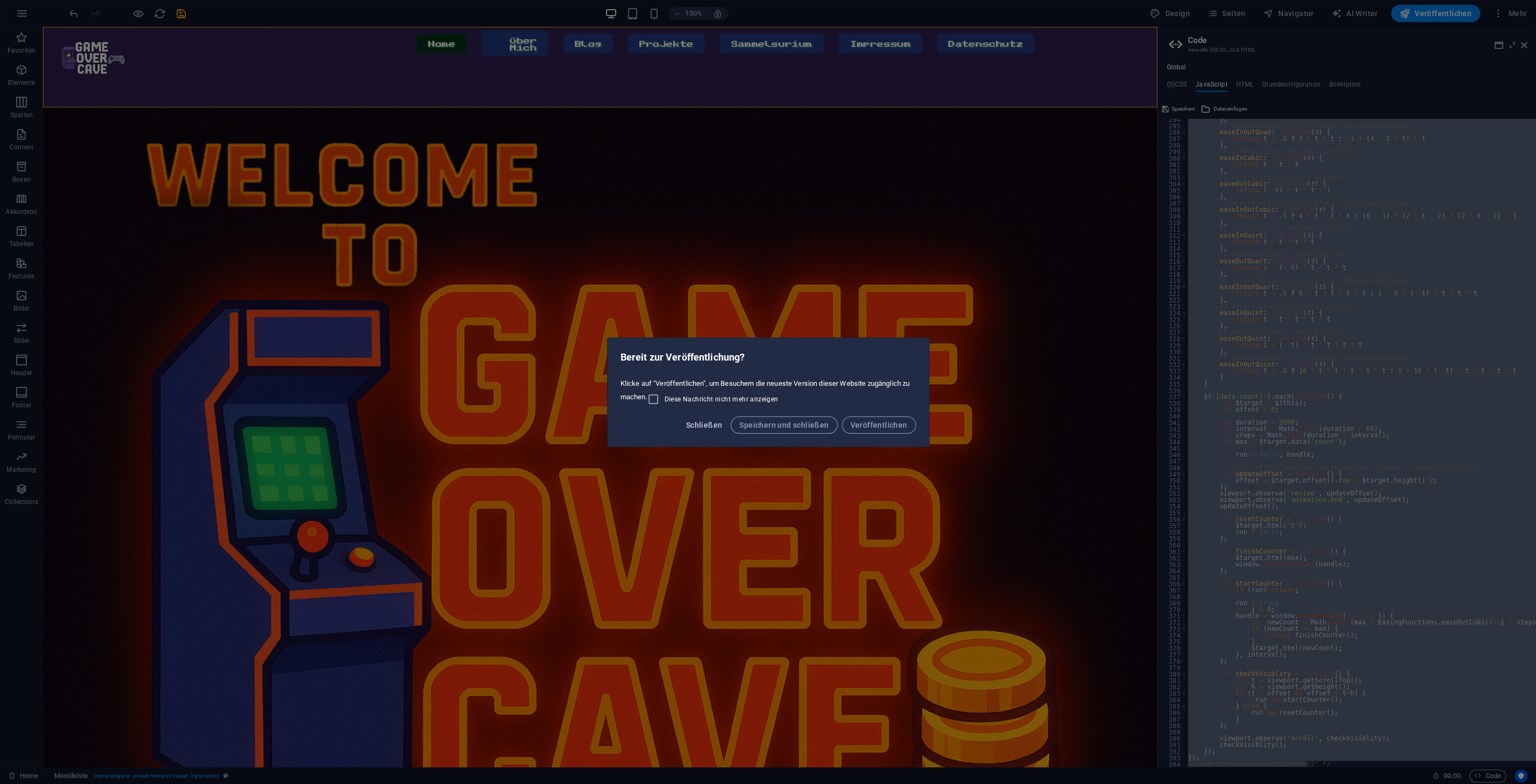
click at [701, 426] on span "Schließen" at bounding box center [704, 424] width 36 height 8
